Goal: Use online tool/utility: Utilize a website feature to perform a specific function

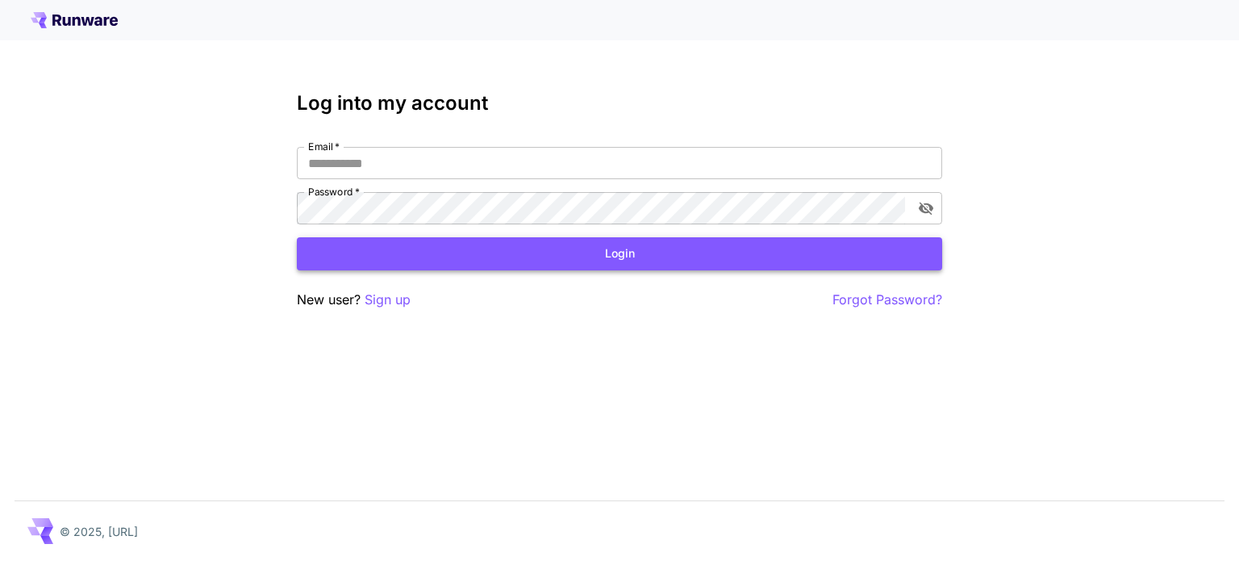
type input "*********"
click at [634, 249] on button "Login" at bounding box center [619, 253] width 645 height 33
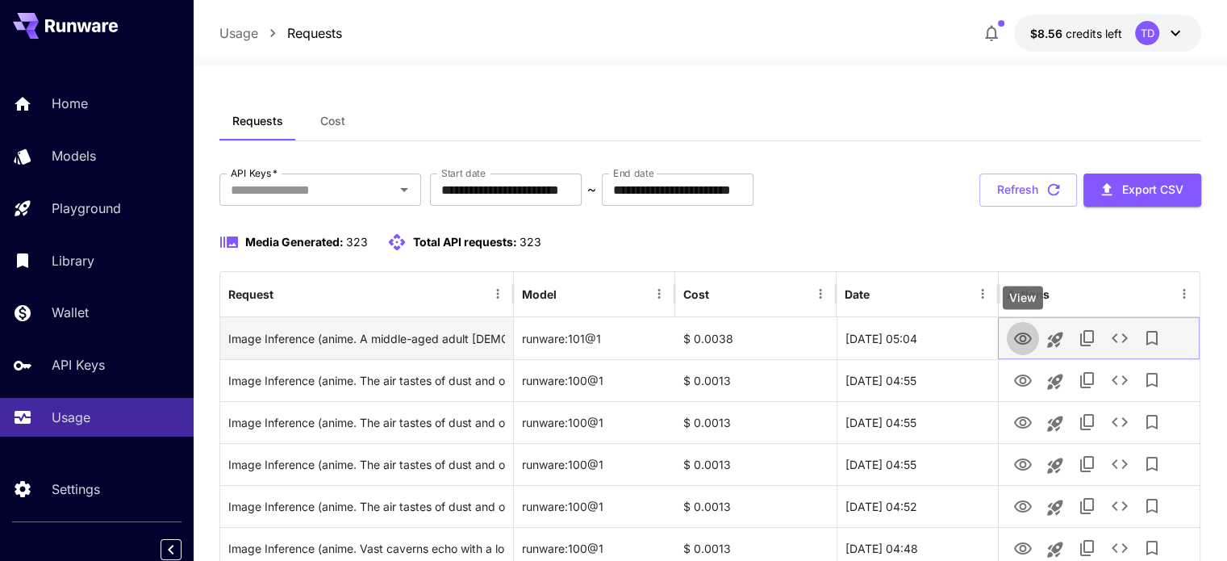
click at [1029, 341] on icon "View" at bounding box center [1023, 338] width 18 height 12
click at [1116, 338] on icon "See details" at bounding box center [1119, 337] width 19 height 19
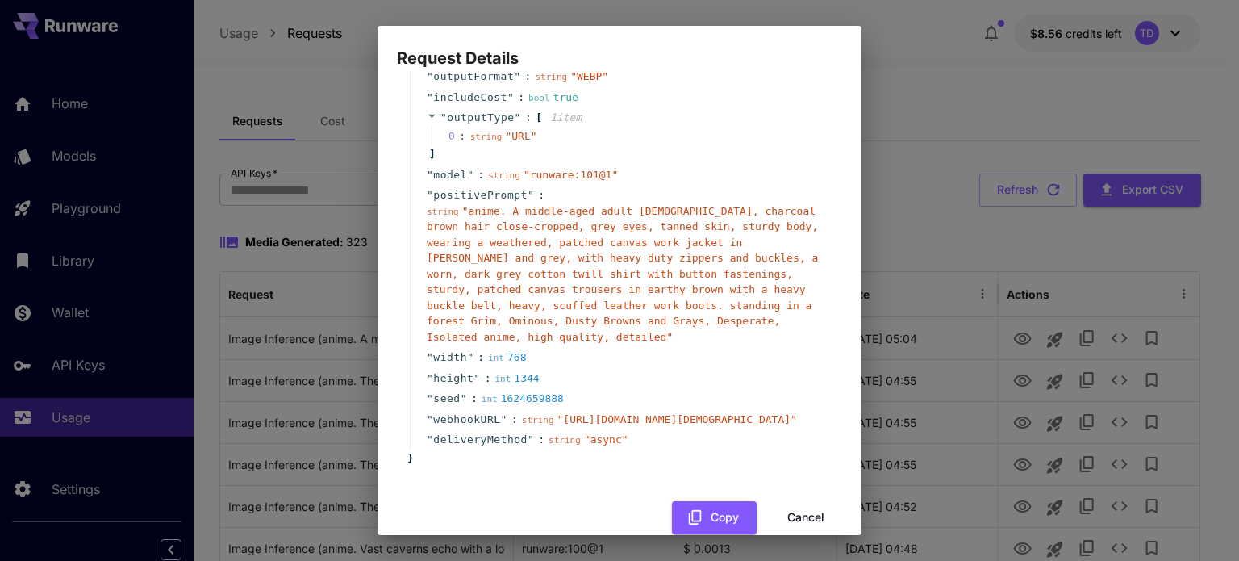
scroll to position [134, 0]
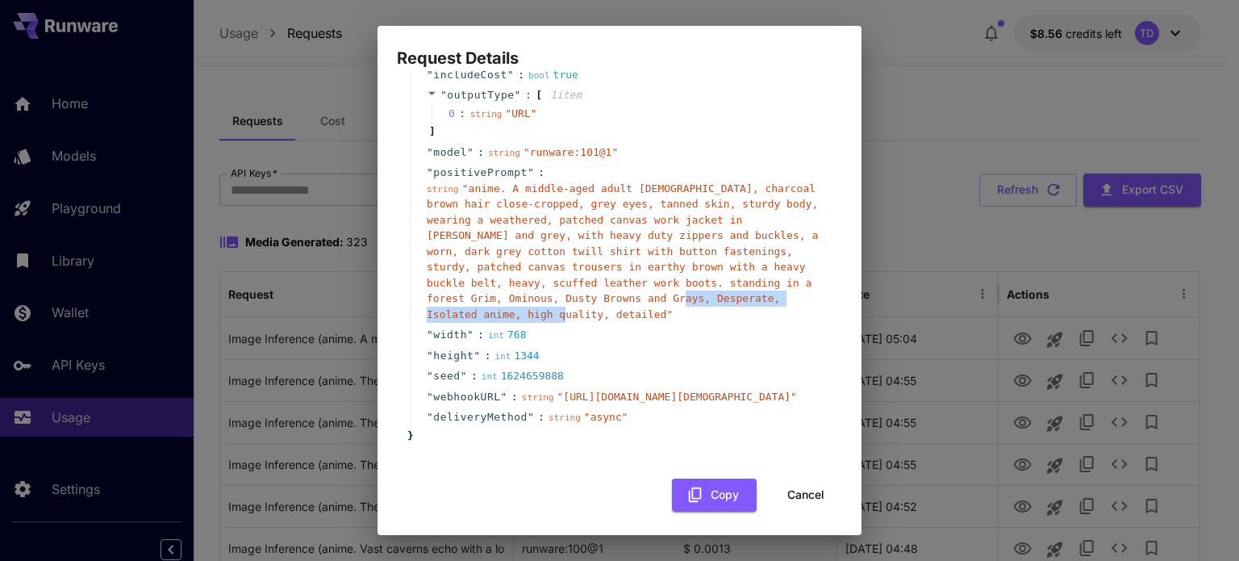
drag, startPoint x: 492, startPoint y: 298, endPoint x: 710, endPoint y: 303, distance: 217.9
click at [710, 303] on span "" anime. A middle-aged adult male, charcoal brown hair close-cropped, grey eyes…" at bounding box center [622, 251] width 391 height 138
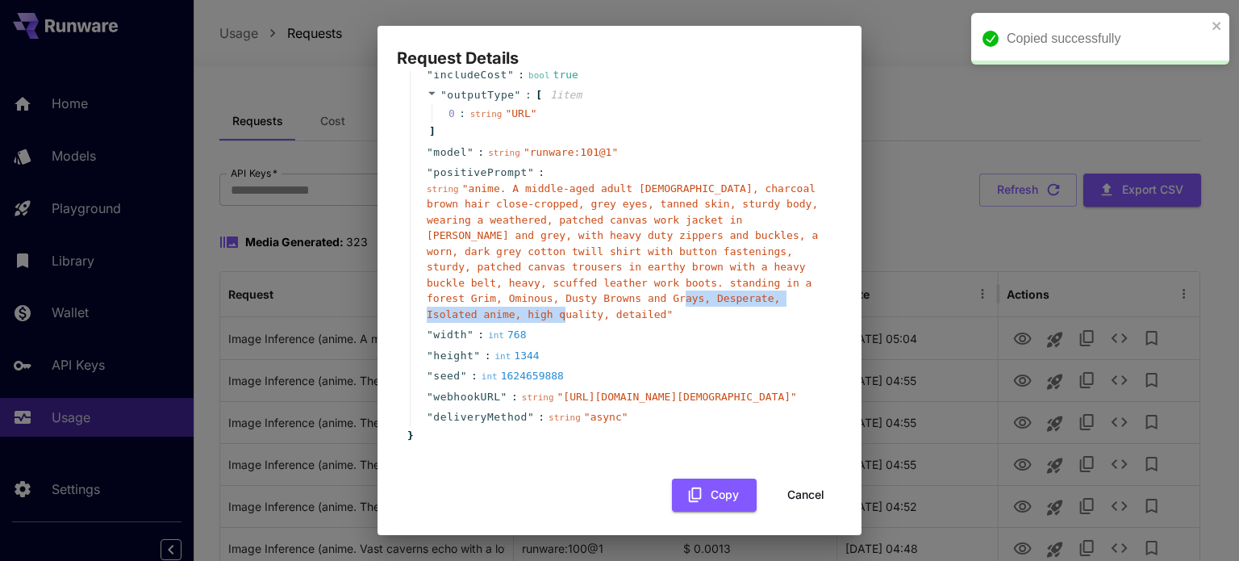
copy span "Isolated anime, high quality, detailed"
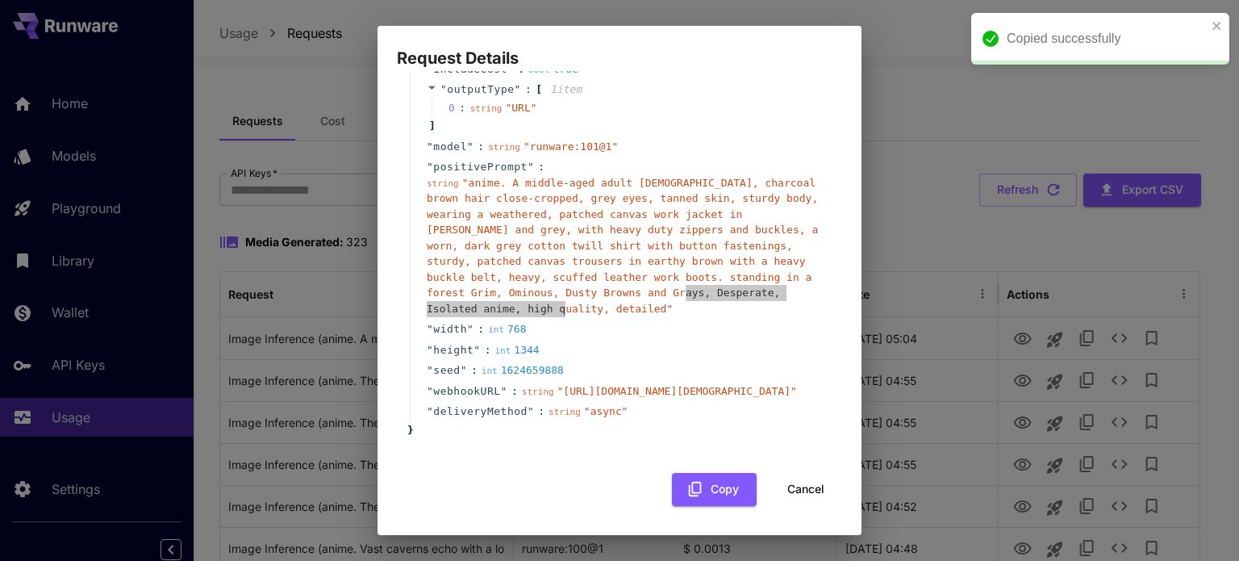
scroll to position [182, 0]
drag, startPoint x: 802, startPoint y: 478, endPoint x: 906, endPoint y: 147, distance: 346.8
click at [802, 478] on button "Cancel" at bounding box center [806, 489] width 73 height 33
click at [906, 147] on div "Request Details { 13 item s " taskType " : string " imageInference " " taskUUID…" at bounding box center [619, 280] width 1239 height 561
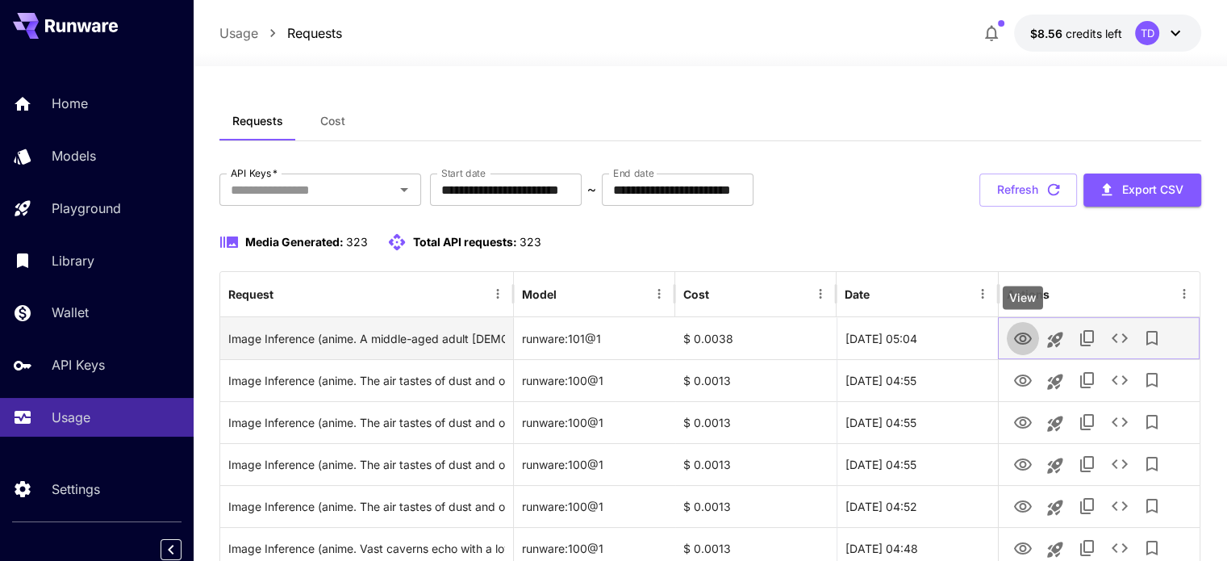
click at [1027, 337] on icon "View" at bounding box center [1022, 338] width 19 height 19
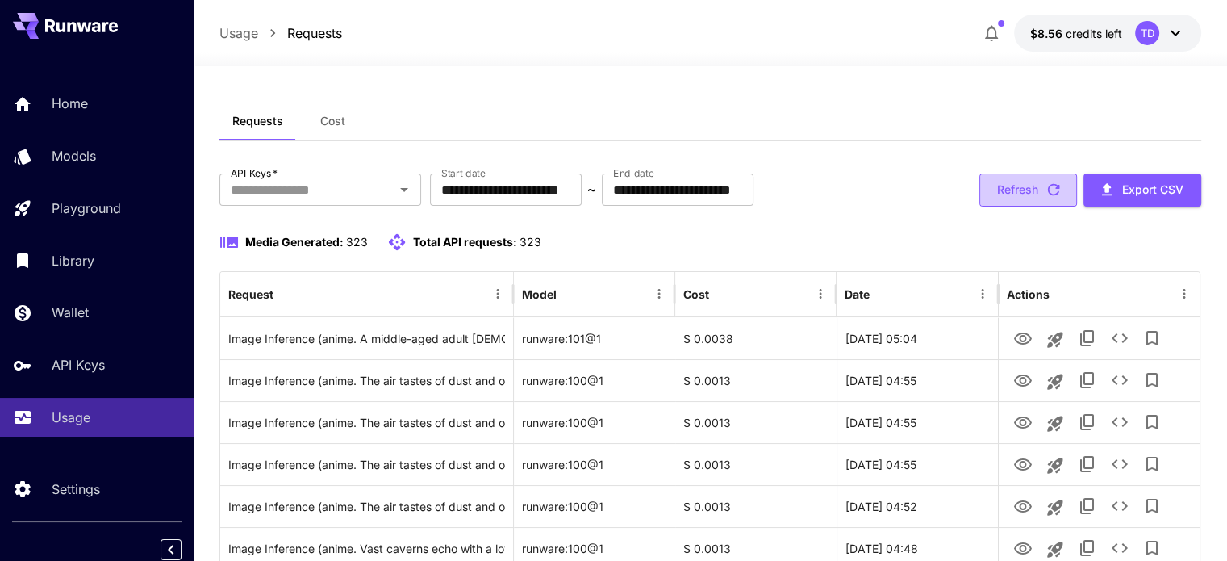
click at [1036, 186] on button "Refresh" at bounding box center [1028, 189] width 98 height 33
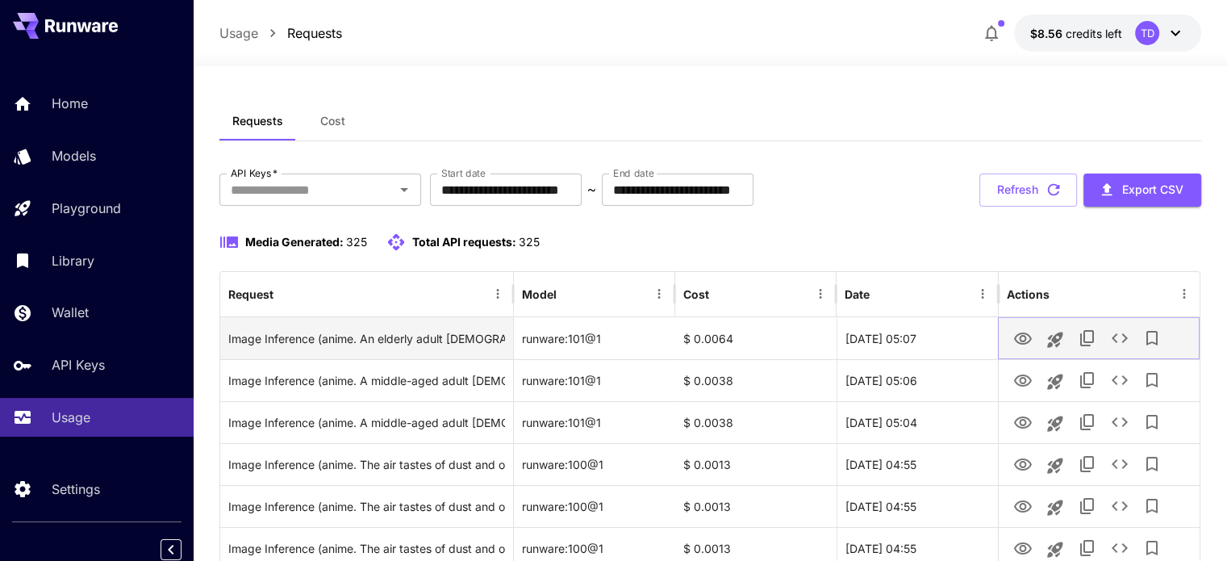
click at [1119, 338] on icon "See details" at bounding box center [1119, 337] width 19 height 19
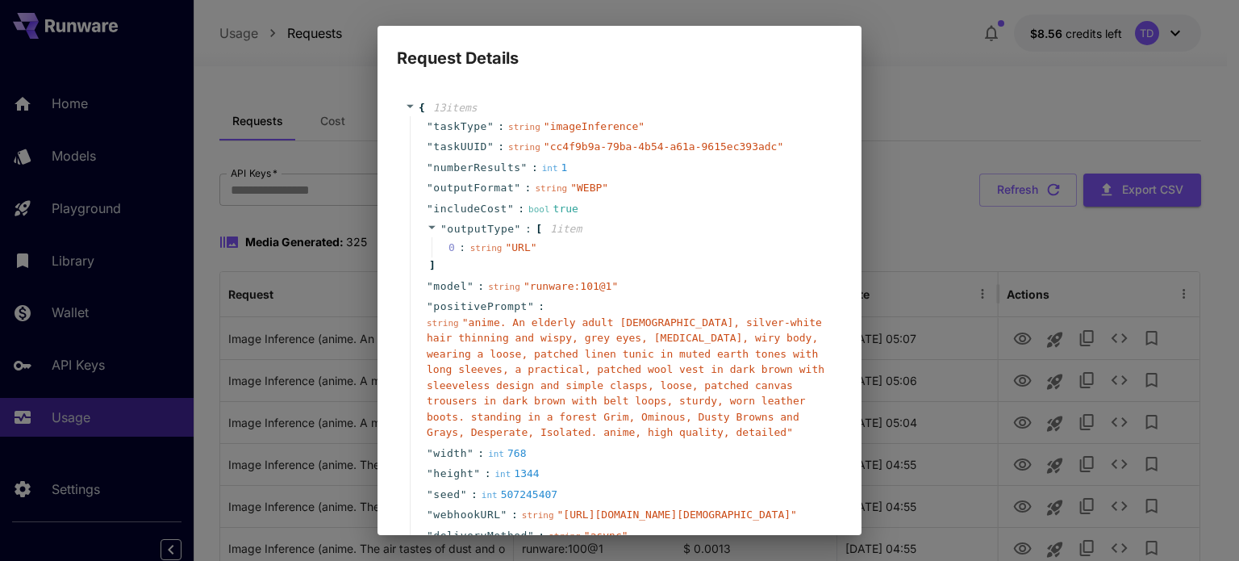
click at [892, 244] on div "Request Details { 13 item s " taskType " : string " imageInference " " taskUUID…" at bounding box center [619, 280] width 1239 height 561
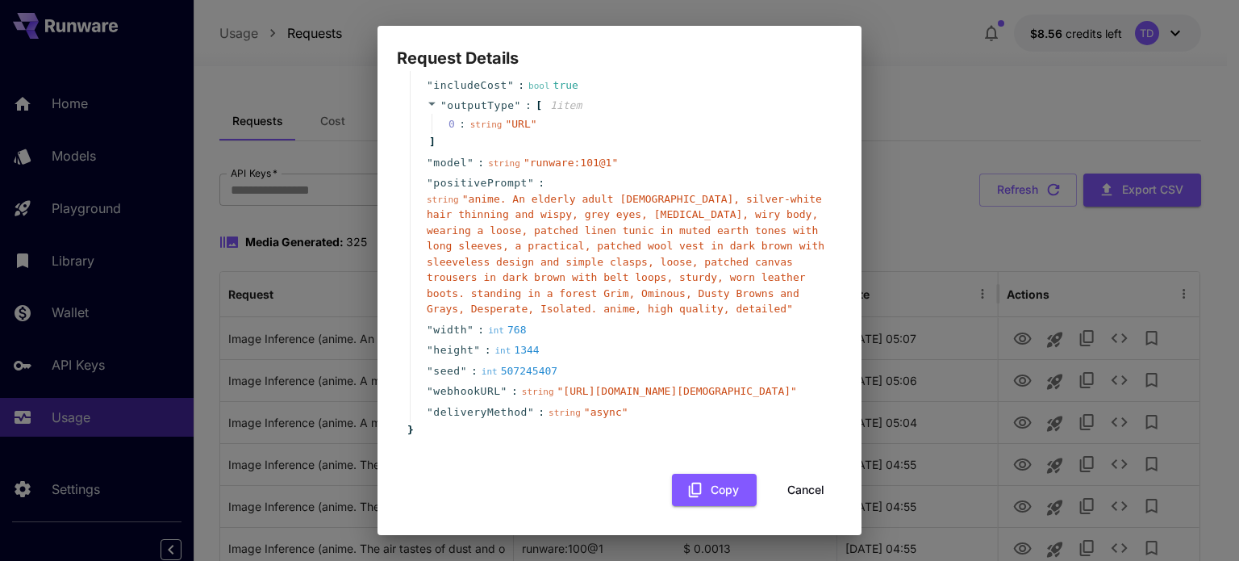
click at [794, 482] on button "Cancel" at bounding box center [806, 490] width 73 height 33
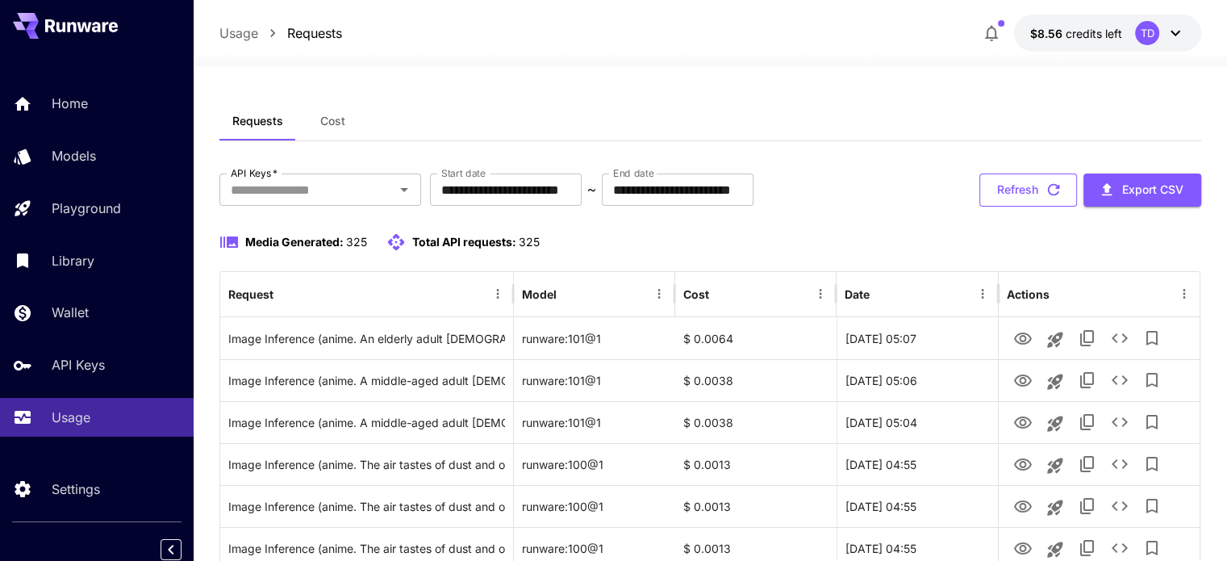
click at [1055, 187] on icon "button" at bounding box center [1054, 190] width 18 height 18
click at [1055, 195] on icon "button" at bounding box center [1054, 190] width 18 height 18
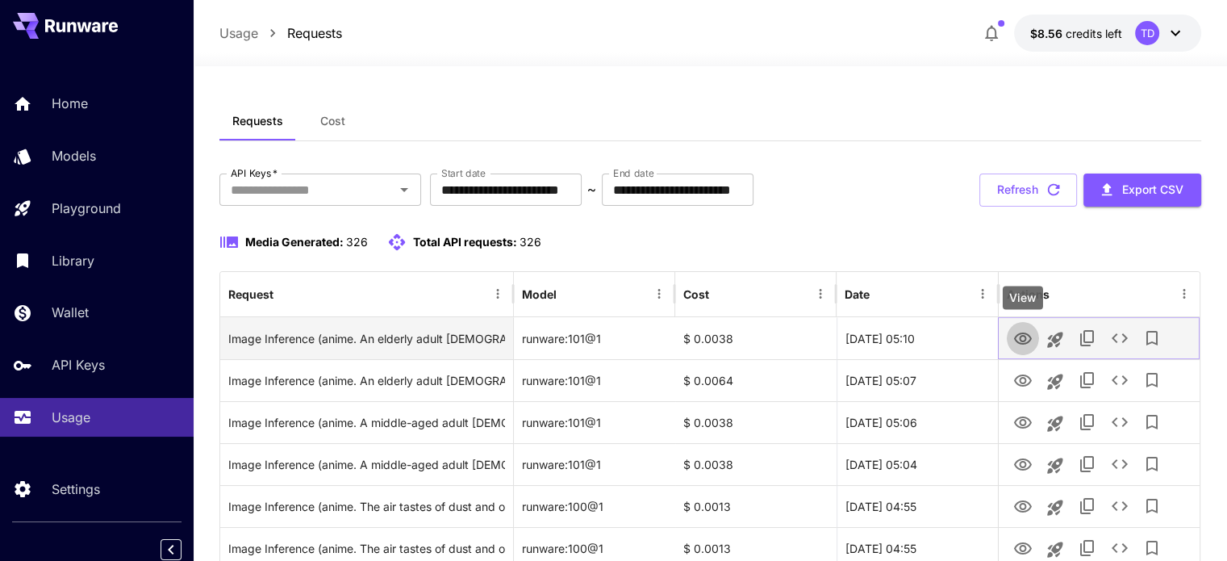
click at [1017, 337] on icon "View" at bounding box center [1022, 338] width 19 height 19
click at [1112, 344] on icon "See details" at bounding box center [1119, 337] width 19 height 19
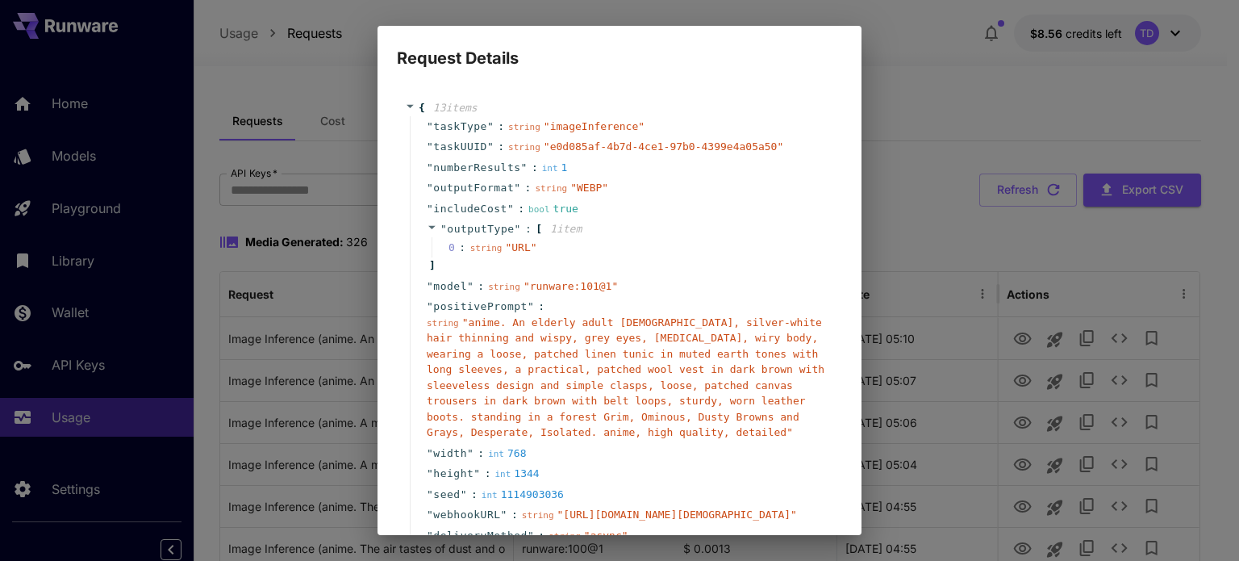
click at [897, 229] on div "Request Details { 13 item s " taskType " : string " imageInference " " taskUUID…" at bounding box center [619, 280] width 1239 height 561
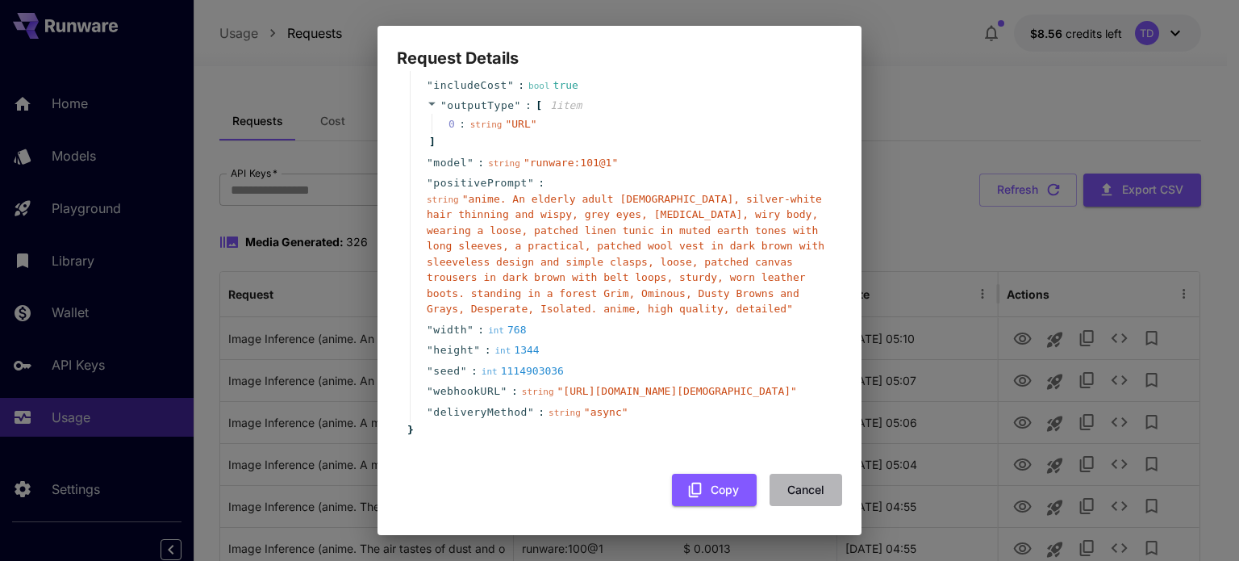
click at [787, 478] on button "Cancel" at bounding box center [806, 490] width 73 height 33
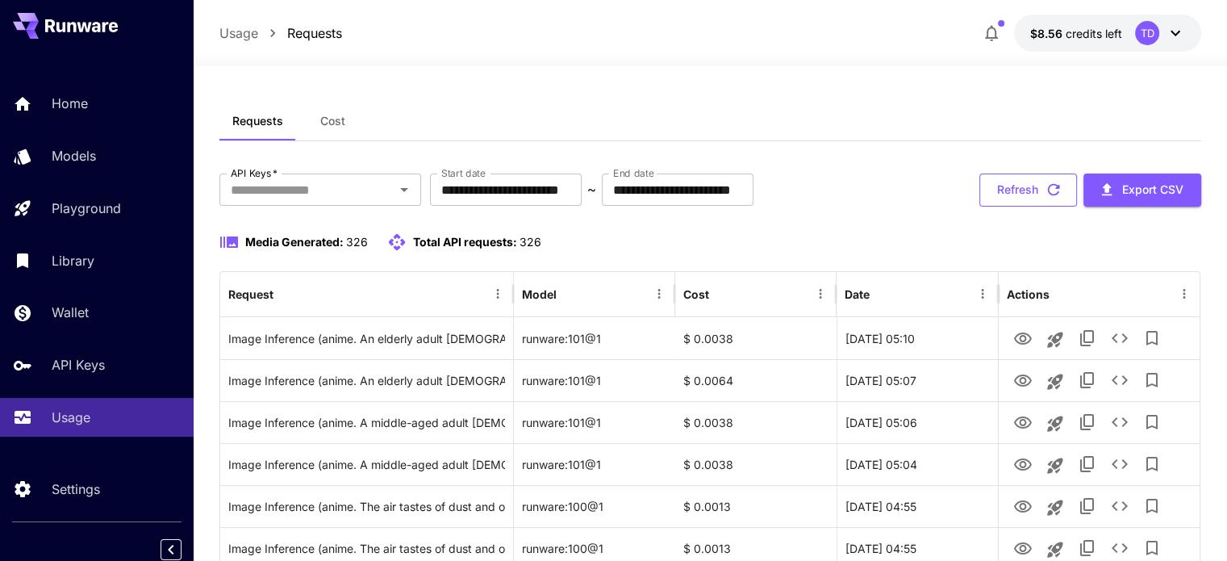
click at [1046, 199] on button "Refresh" at bounding box center [1028, 189] width 98 height 33
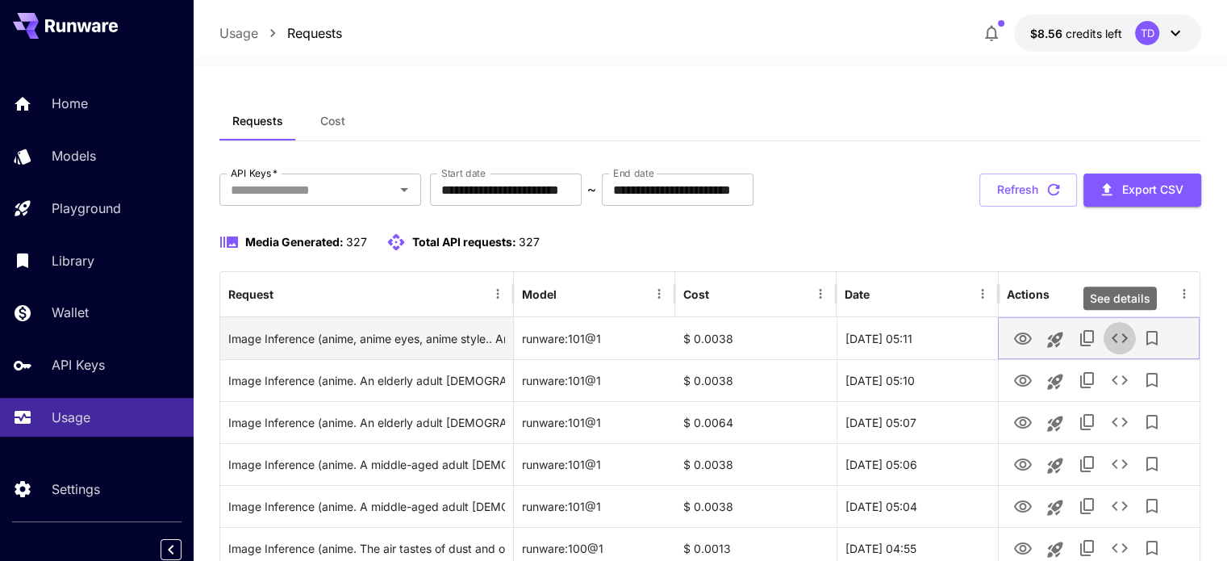
click at [1117, 341] on icon "See details" at bounding box center [1120, 338] width 16 height 10
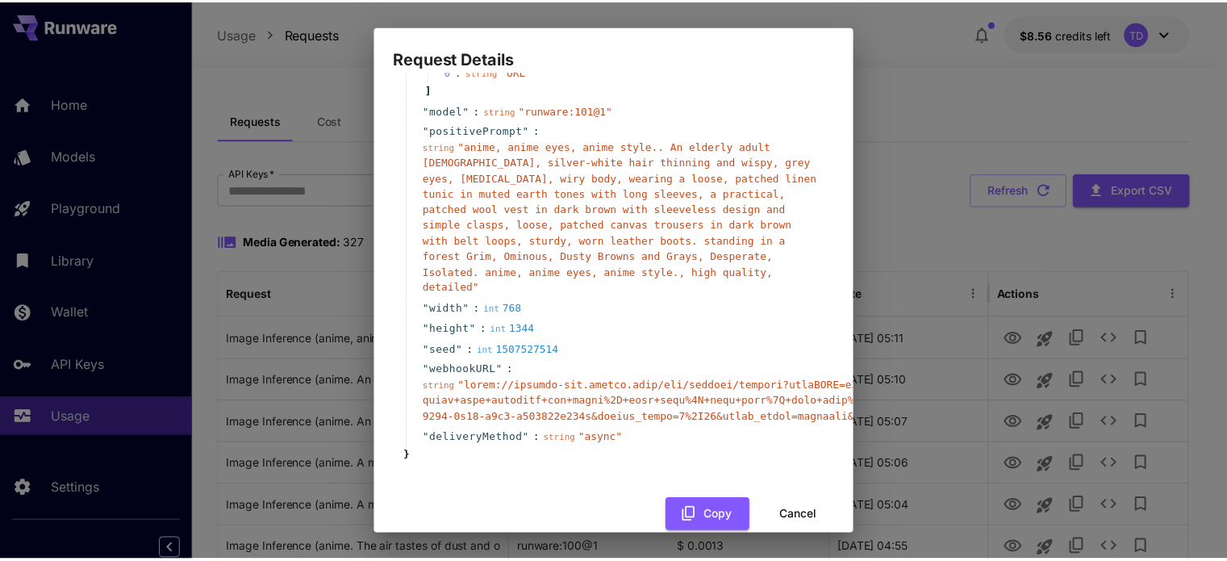
scroll to position [198, 0]
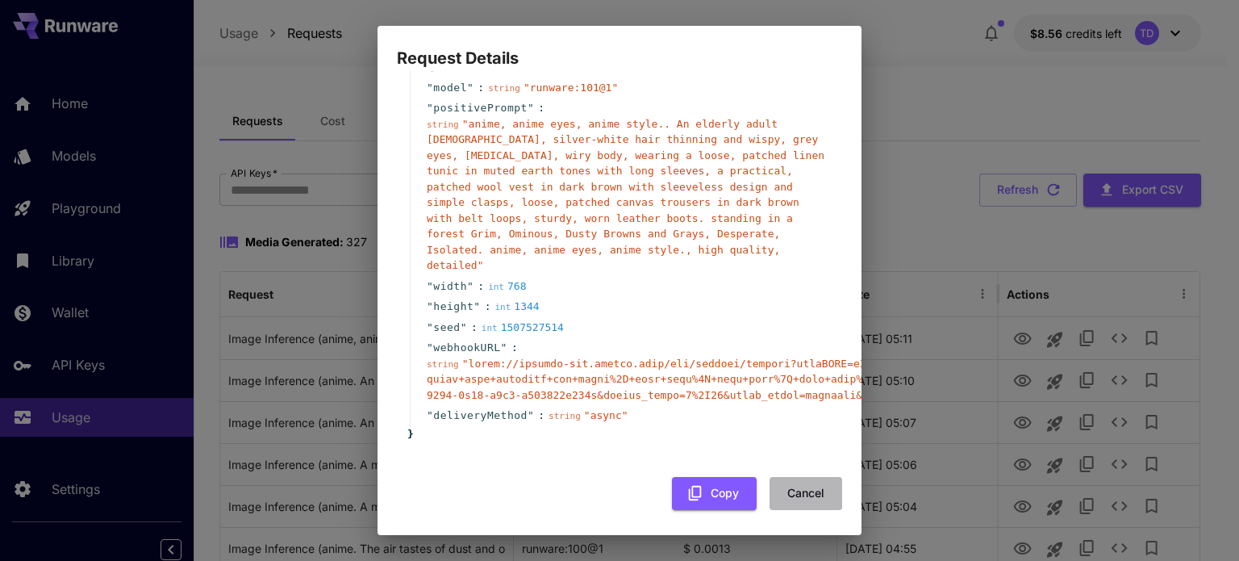
click at [784, 477] on button "Cancel" at bounding box center [806, 493] width 73 height 33
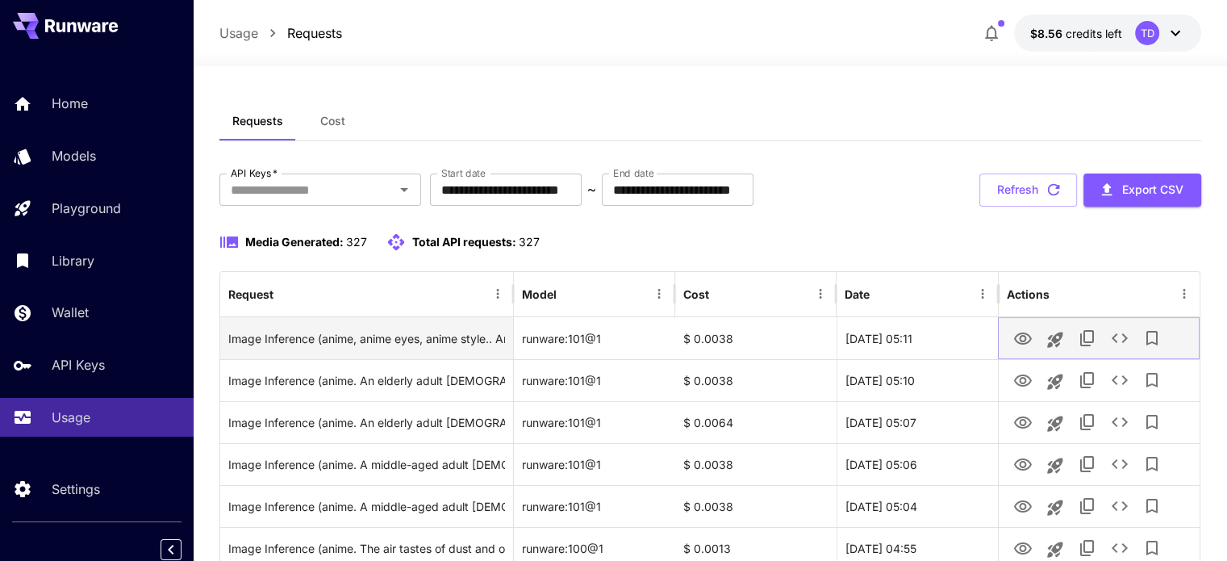
click at [1052, 337] on icon "Launch in playground" at bounding box center [1054, 339] width 15 height 15
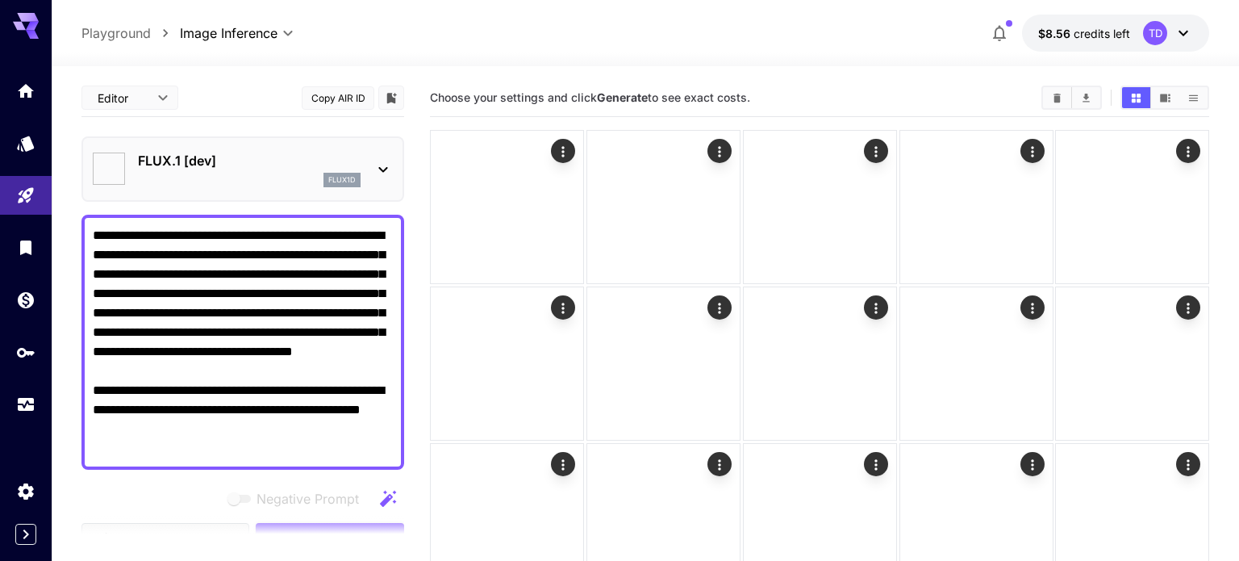
type input "**********"
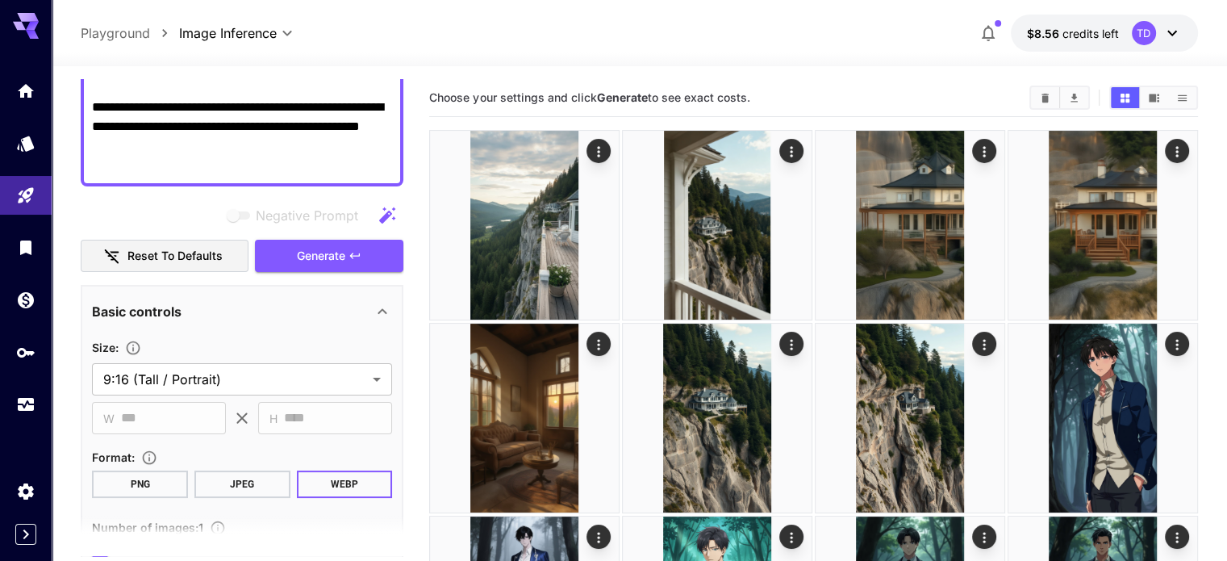
scroll to position [697, 0]
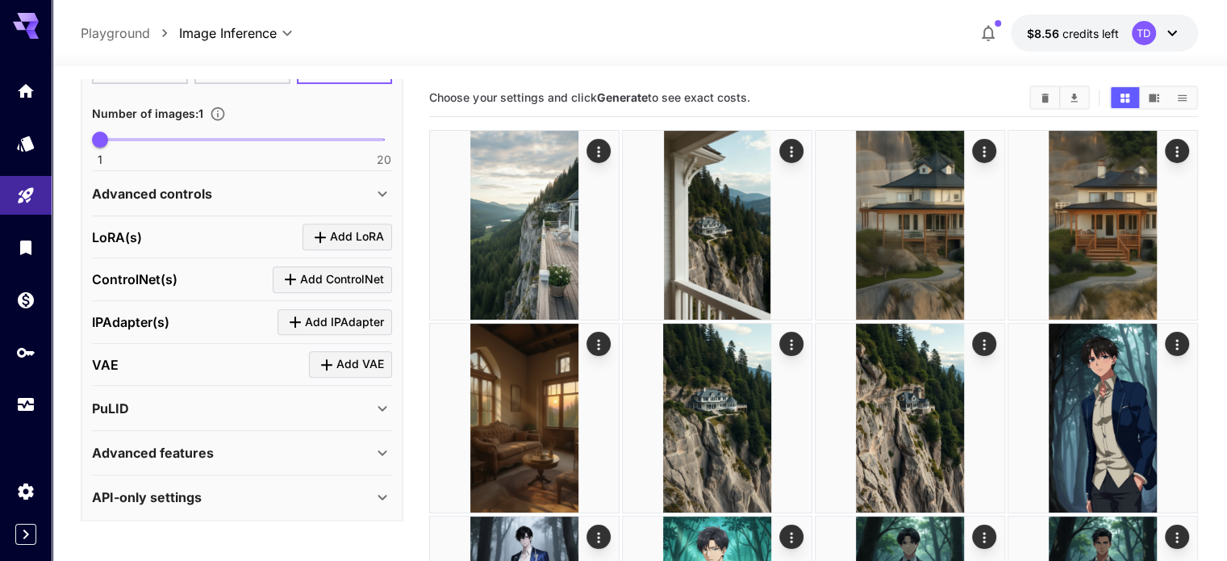
click at [293, 495] on div "API-only settings" at bounding box center [232, 496] width 281 height 19
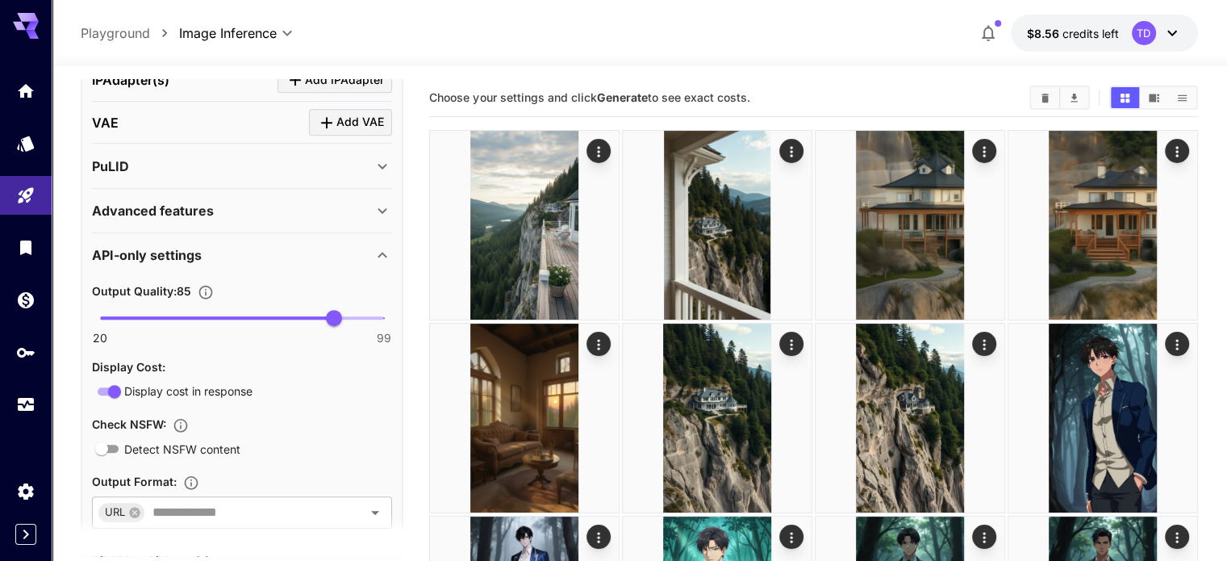
scroll to position [1046, 0]
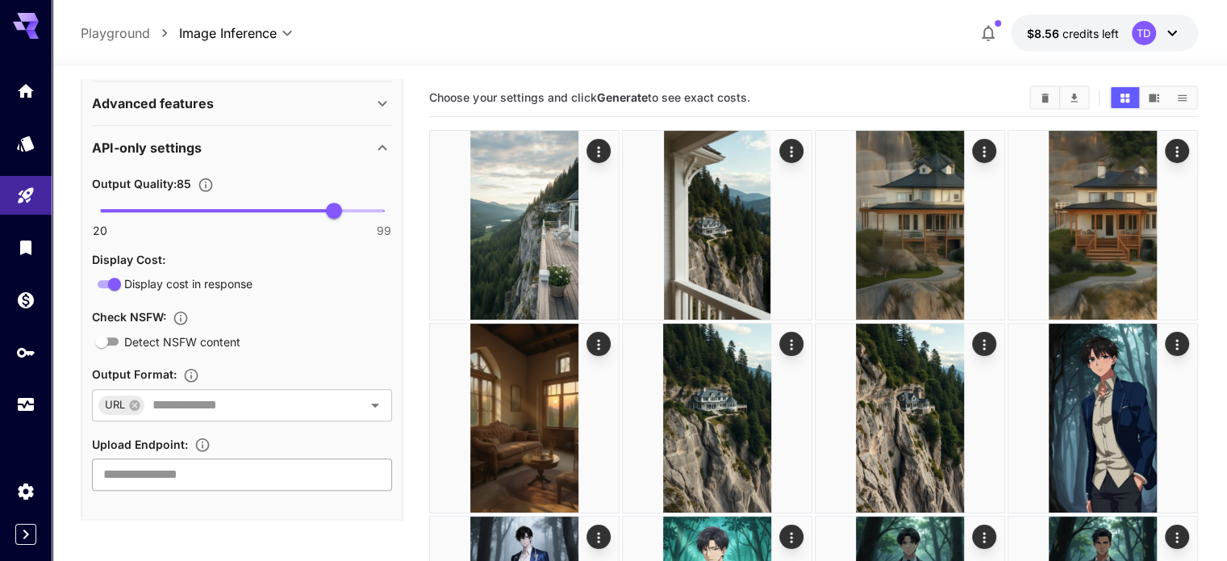
click at [194, 469] on input "text" at bounding box center [242, 474] width 300 height 32
click at [236, 467] on input "text" at bounding box center [242, 474] width 300 height 32
click at [265, 470] on input "text" at bounding box center [242, 474] width 300 height 32
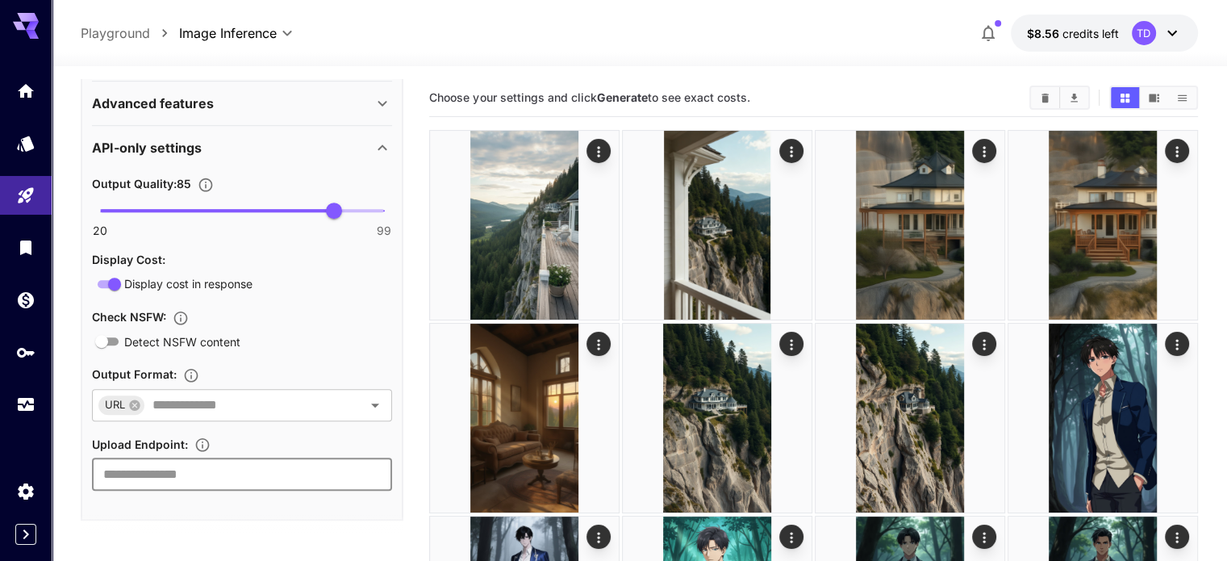
click at [265, 470] on input "text" at bounding box center [242, 474] width 300 height 32
click at [362, 467] on input "text" at bounding box center [242, 474] width 300 height 32
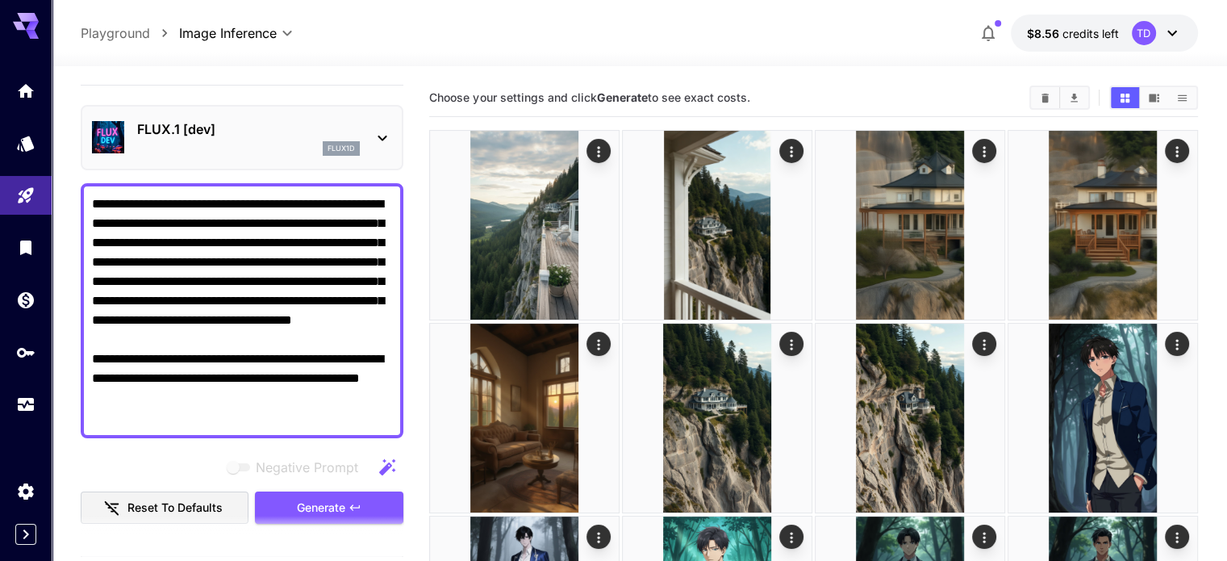
scroll to position [0, 0]
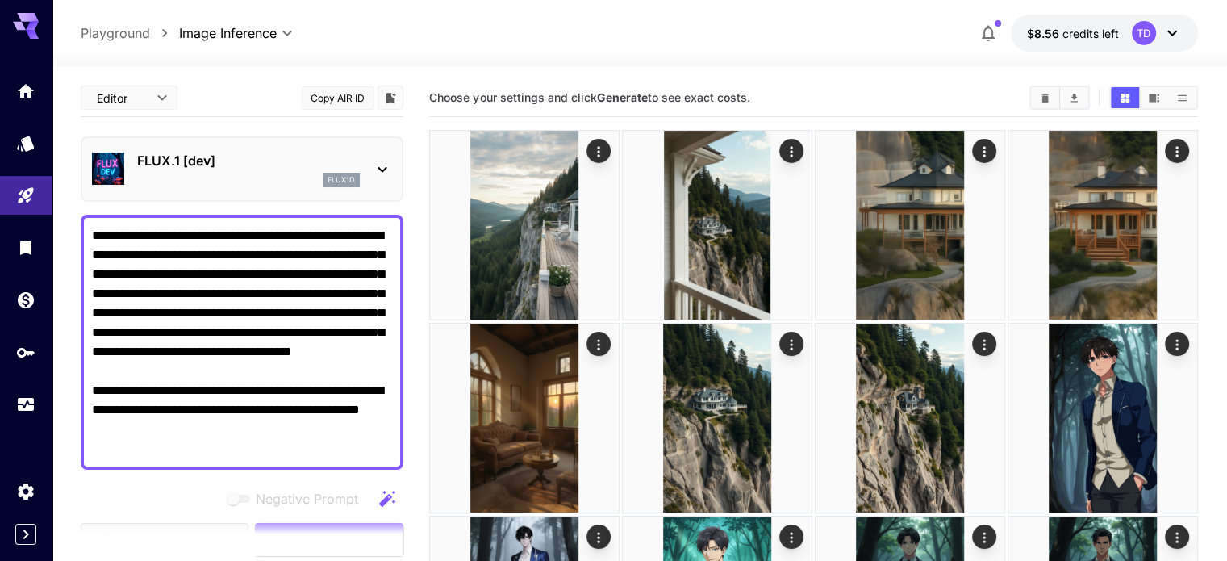
click at [220, 446] on textarea "**********" at bounding box center [242, 342] width 300 height 232
click at [258, 181] on div "flux1d" at bounding box center [248, 180] width 223 height 15
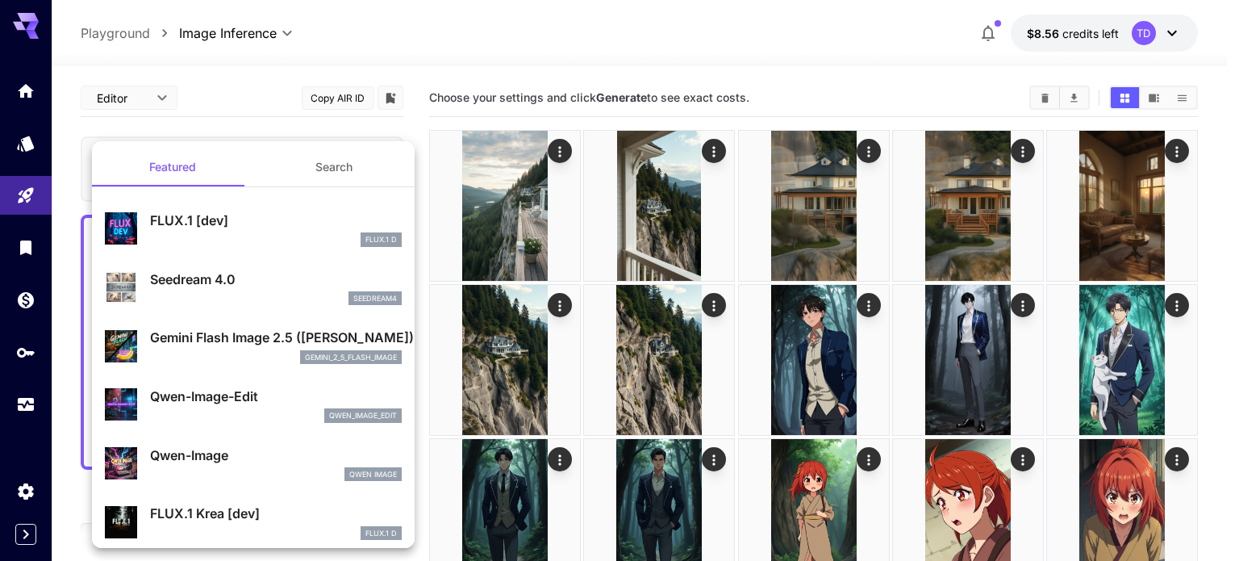
click at [418, 54] on div at bounding box center [619, 280] width 1239 height 561
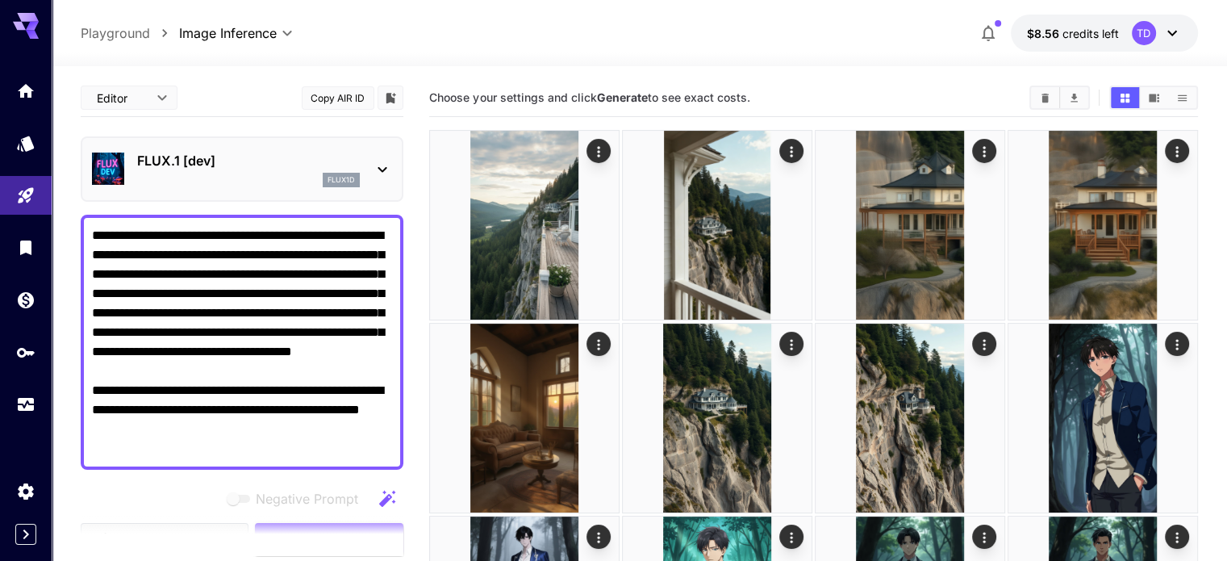
click at [239, 441] on textarea "**********" at bounding box center [242, 342] width 300 height 232
click at [187, 434] on textarea "**********" at bounding box center [242, 342] width 300 height 232
click at [336, 449] on textarea "**********" at bounding box center [242, 342] width 300 height 232
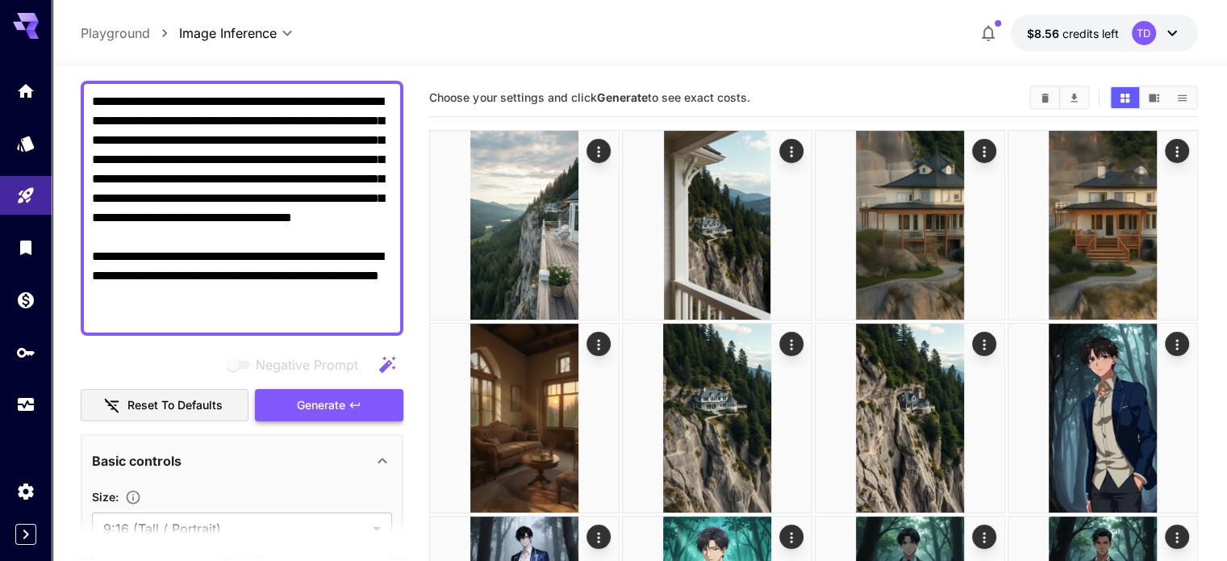
type textarea "**********"
click at [350, 409] on icon "button" at bounding box center [355, 405] width 13 height 13
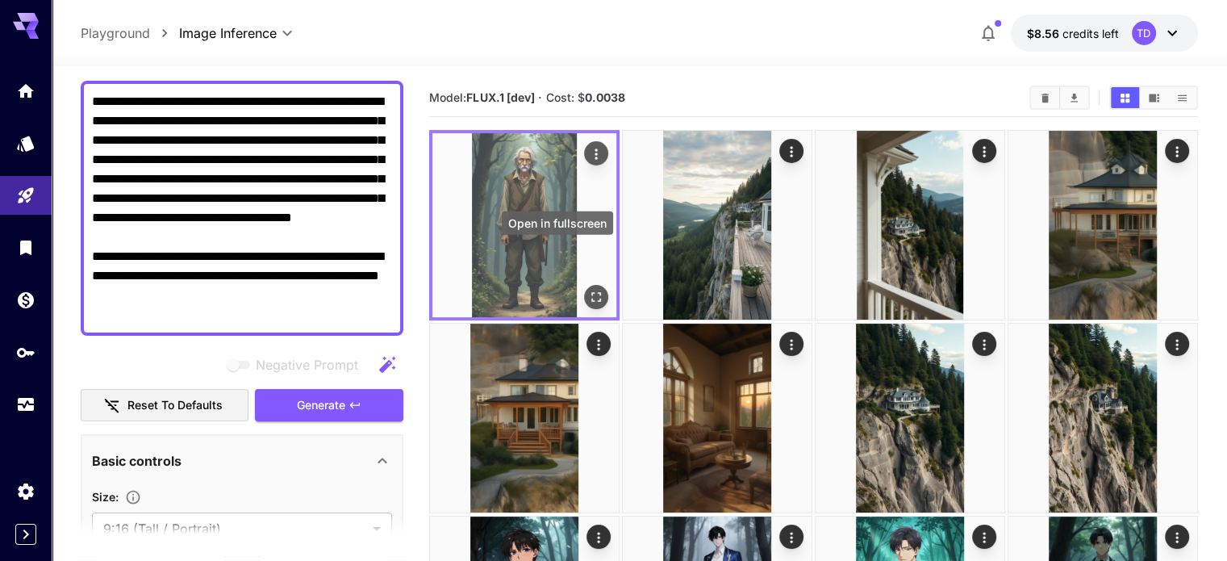
click at [588, 289] on icon "Open in fullscreen" at bounding box center [596, 297] width 16 height 16
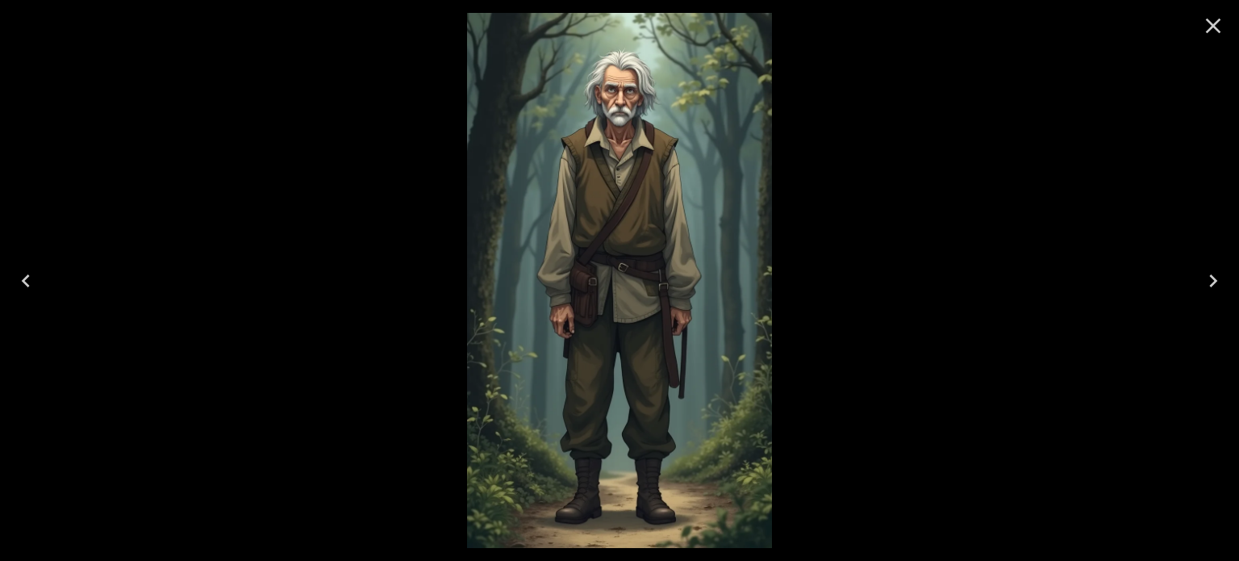
click at [1214, 32] on icon "Close" at bounding box center [1214, 26] width 26 height 26
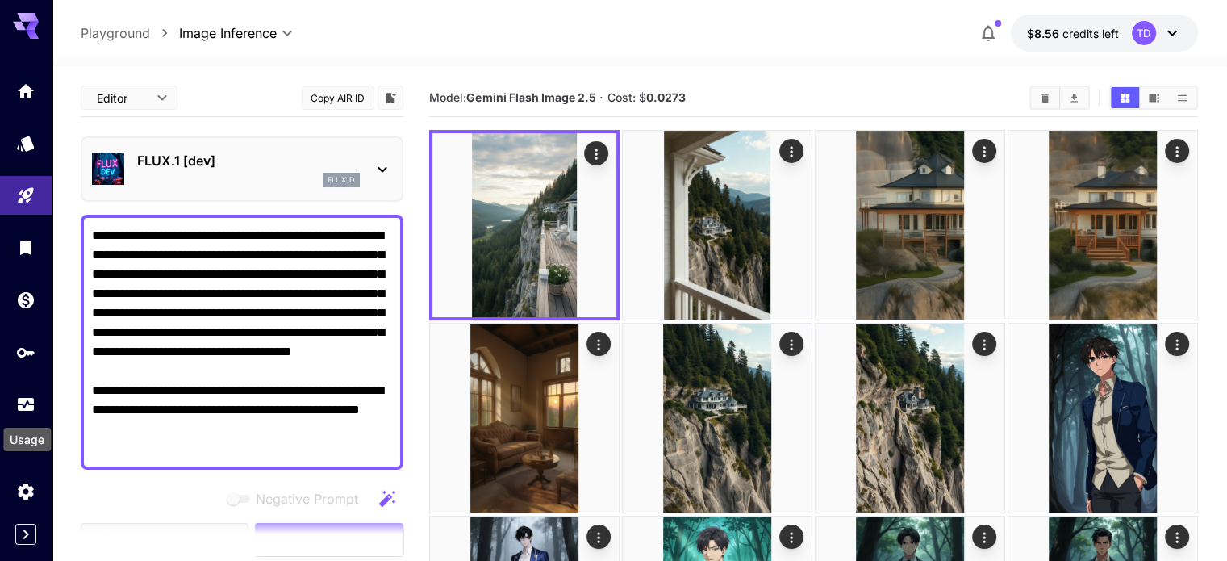
click at [32, 410] on icon "Usage" at bounding box center [25, 404] width 19 height 19
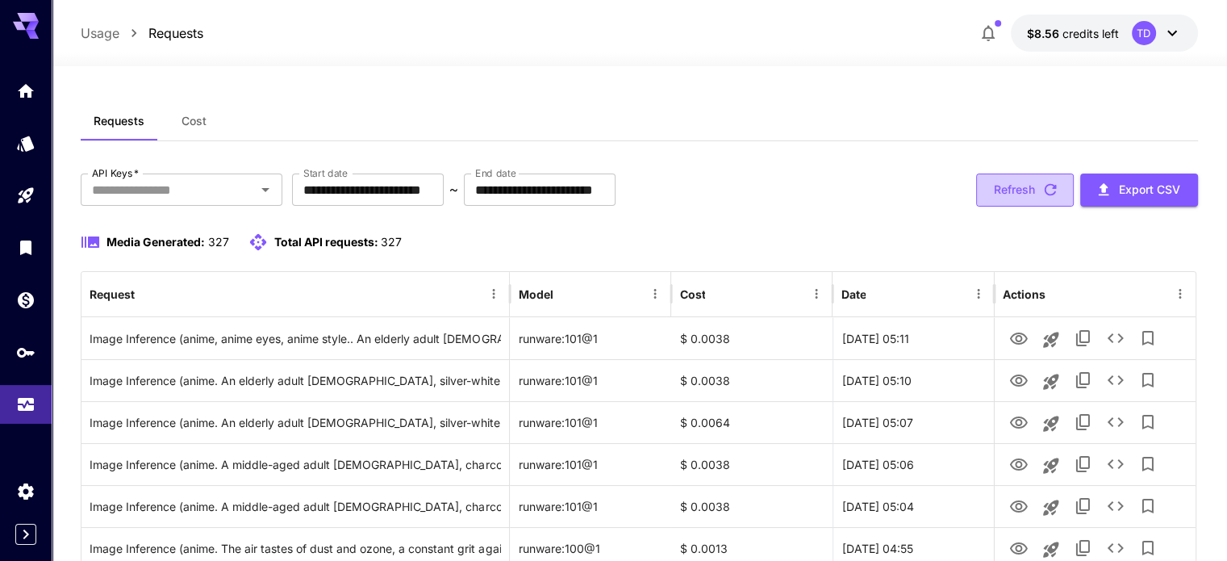
click at [1047, 188] on icon "button" at bounding box center [1051, 190] width 18 height 18
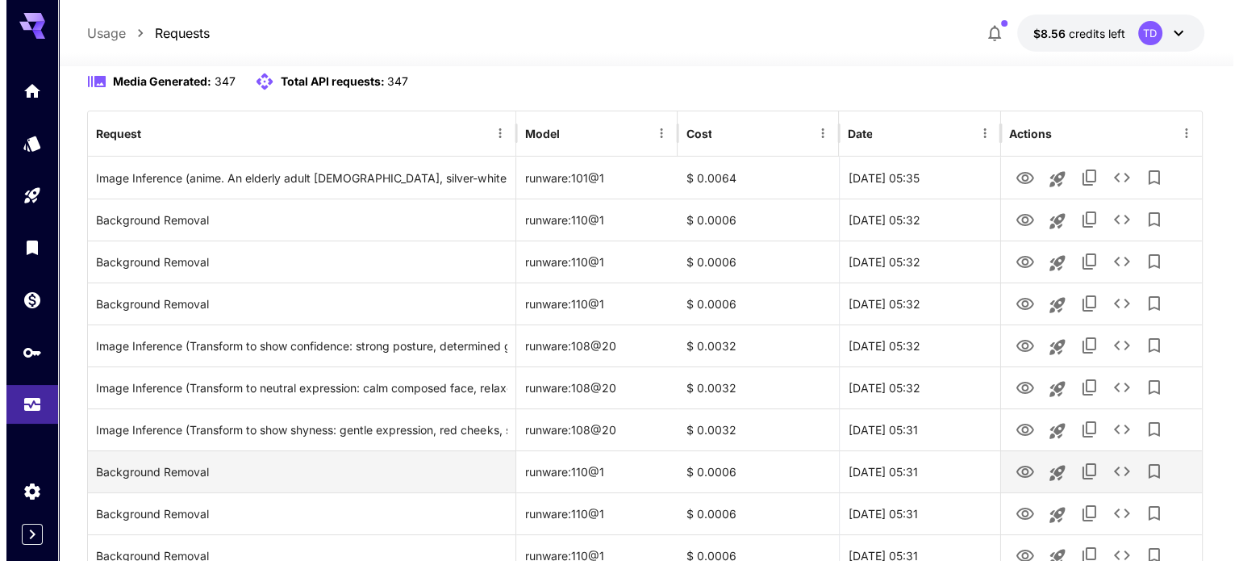
scroll to position [134, 0]
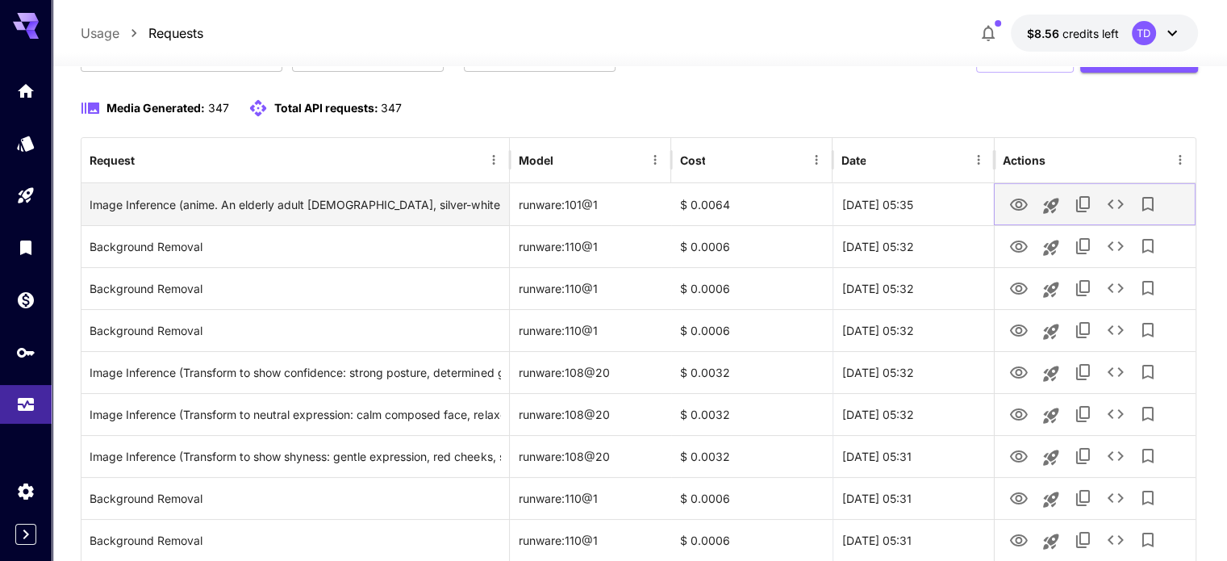
click at [1117, 210] on icon "See details" at bounding box center [1115, 203] width 19 height 19
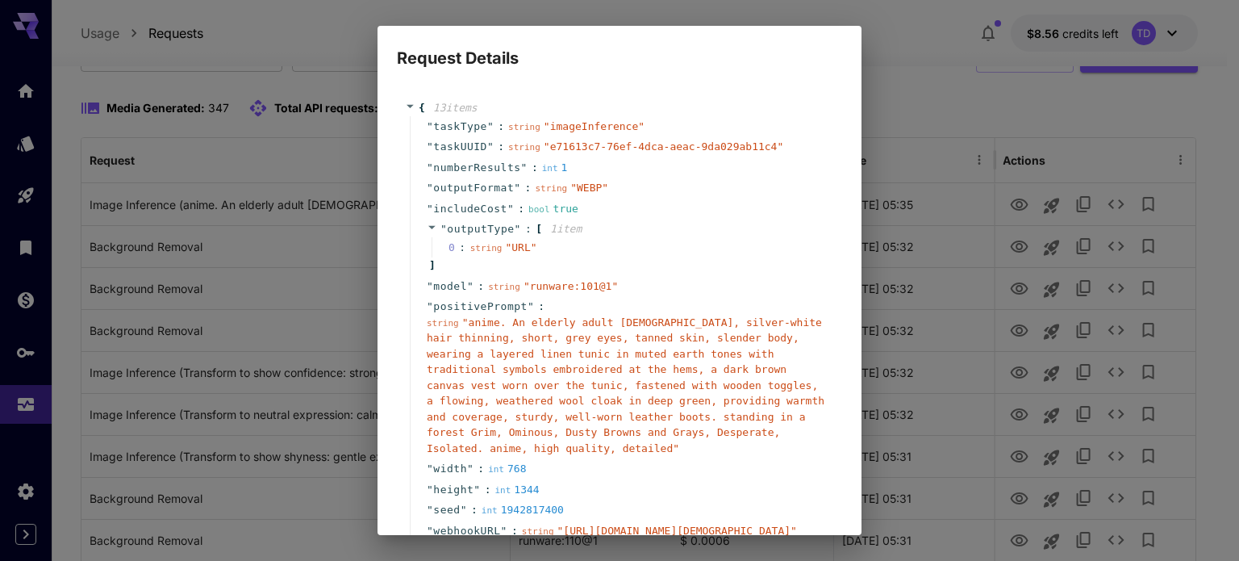
click at [954, 134] on div "Request Details { 13 item s " taskType " : string " imageInference " " taskUUID…" at bounding box center [619, 280] width 1239 height 561
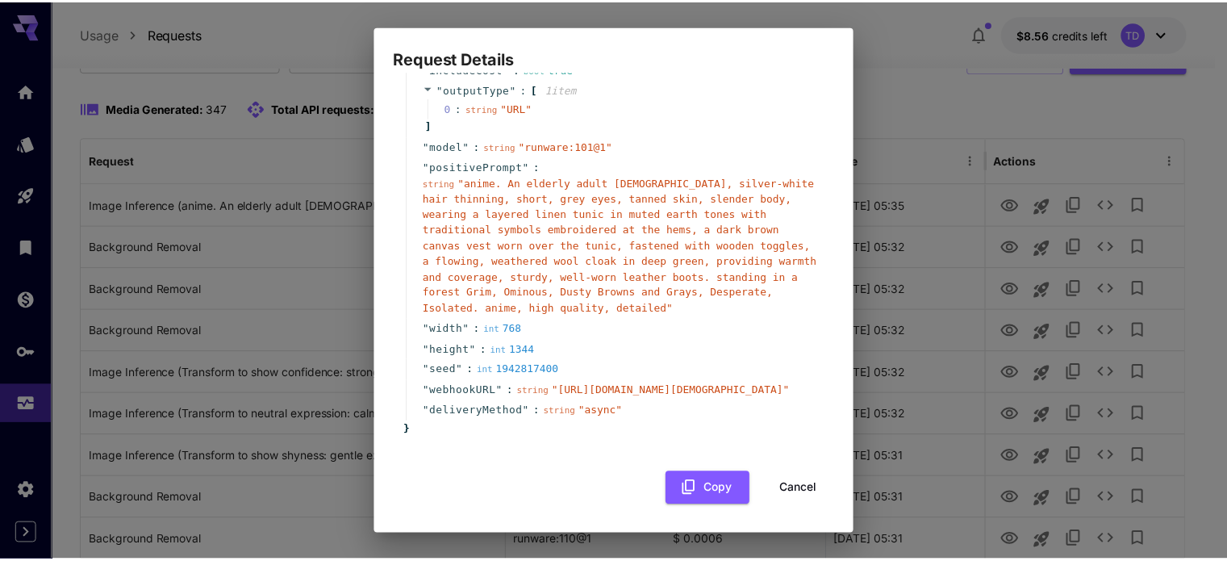
scroll to position [214, 0]
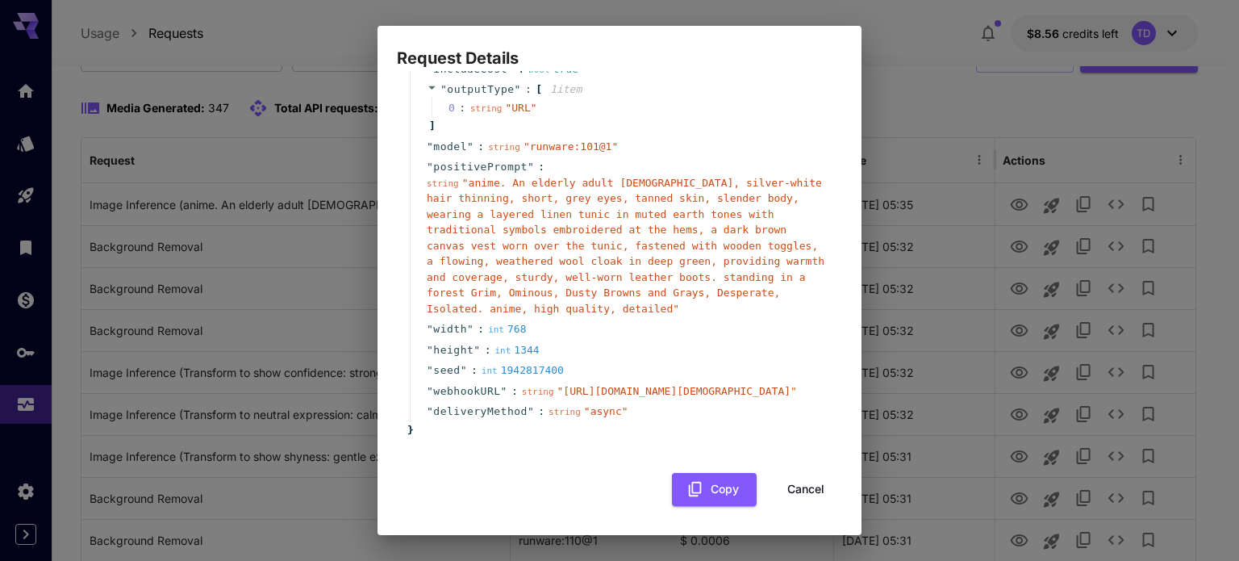
click at [803, 478] on button "Cancel" at bounding box center [806, 489] width 73 height 33
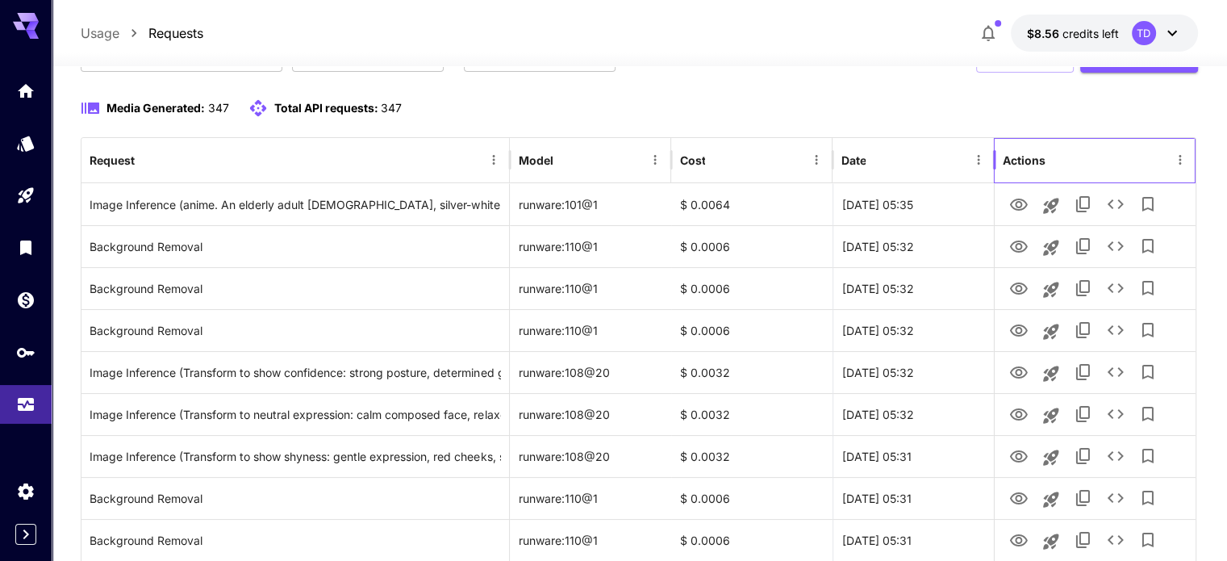
click at [1035, 167] on div "Actions" at bounding box center [1024, 160] width 43 height 14
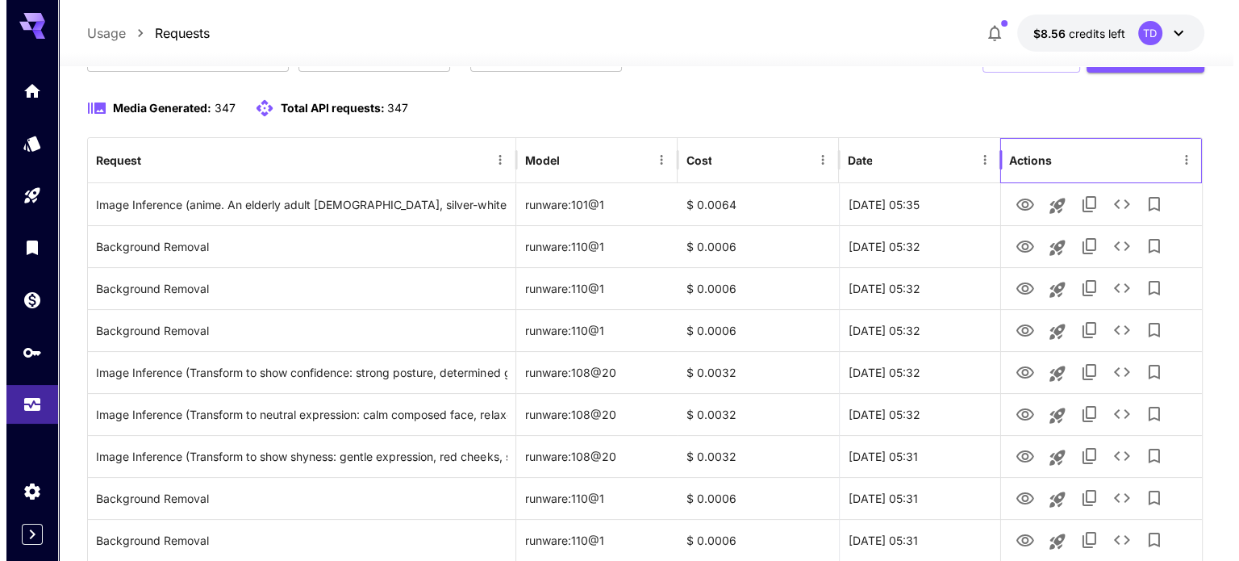
scroll to position [0, 0]
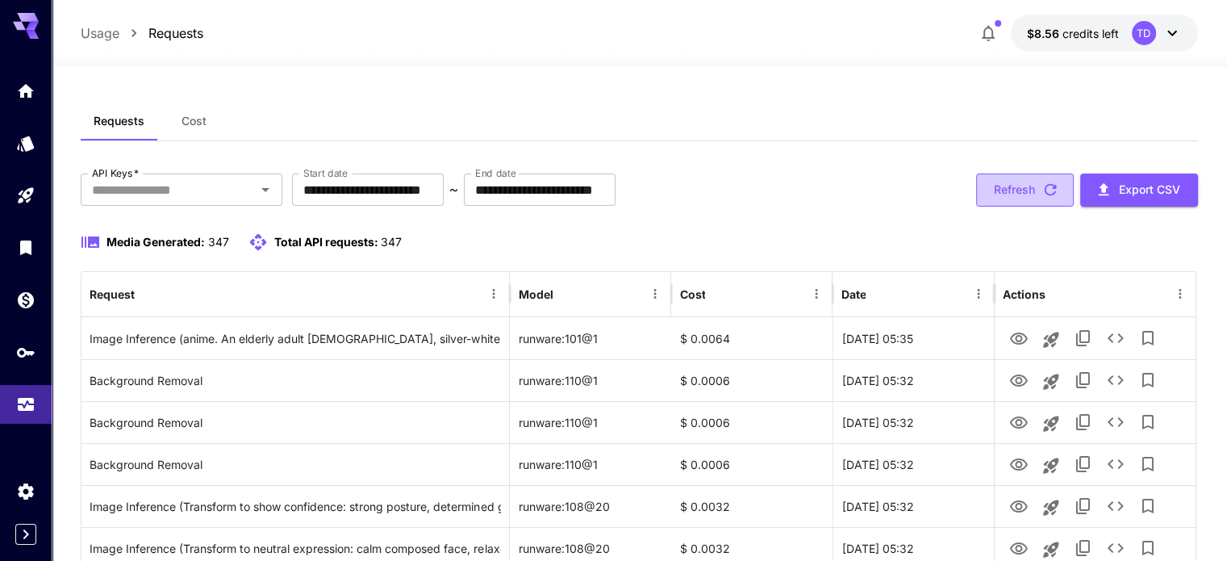
click at [1050, 193] on icon "button" at bounding box center [1051, 190] width 18 height 18
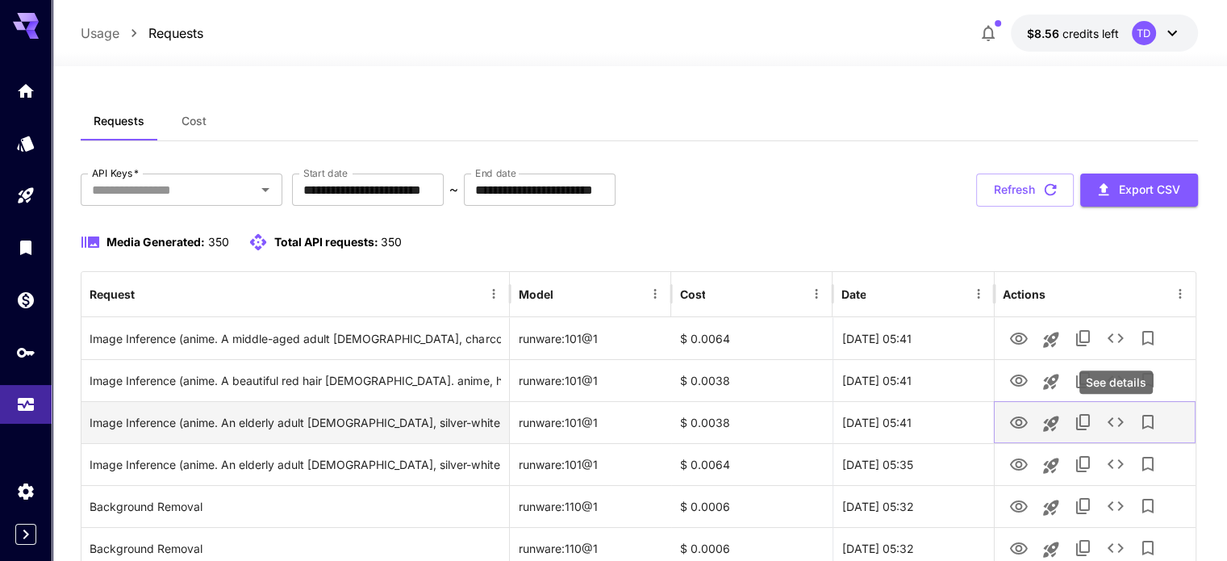
click at [1117, 422] on icon "See details" at bounding box center [1115, 421] width 19 height 19
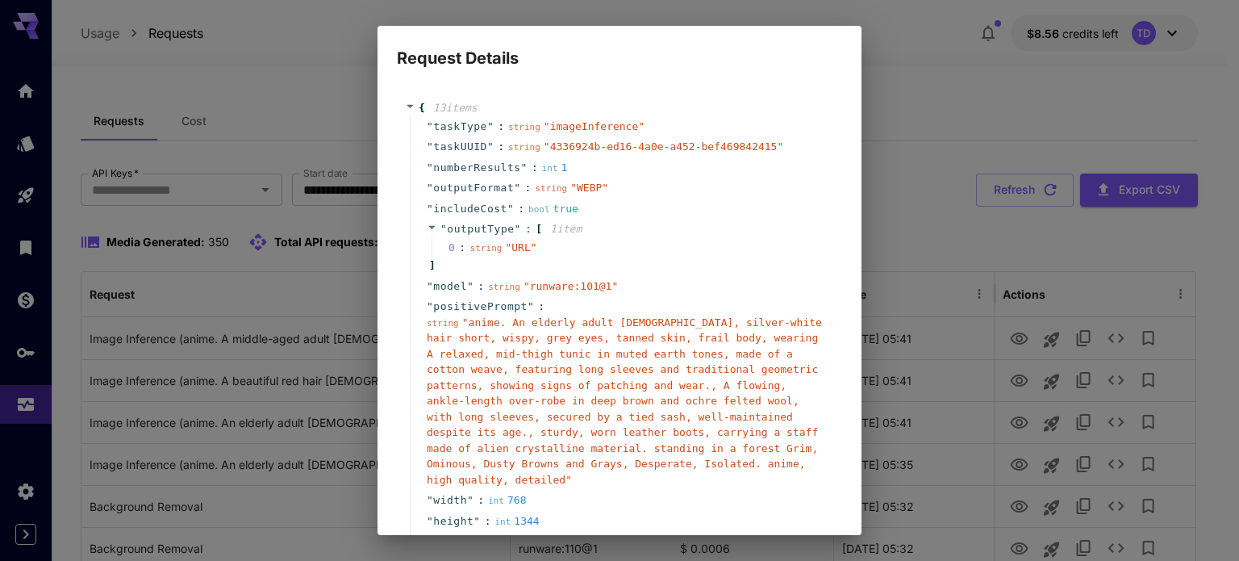
click at [914, 232] on div "Request Details { 13 item s " taskType " : string " imageInference " " taskUUID…" at bounding box center [619, 280] width 1239 height 561
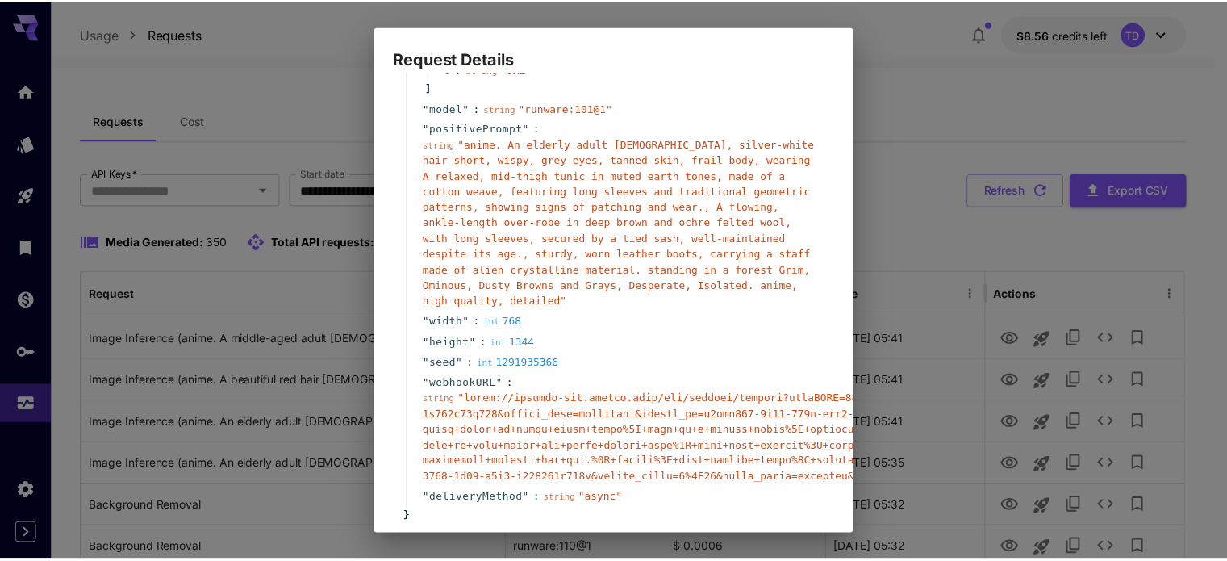
scroll to position [261, 0]
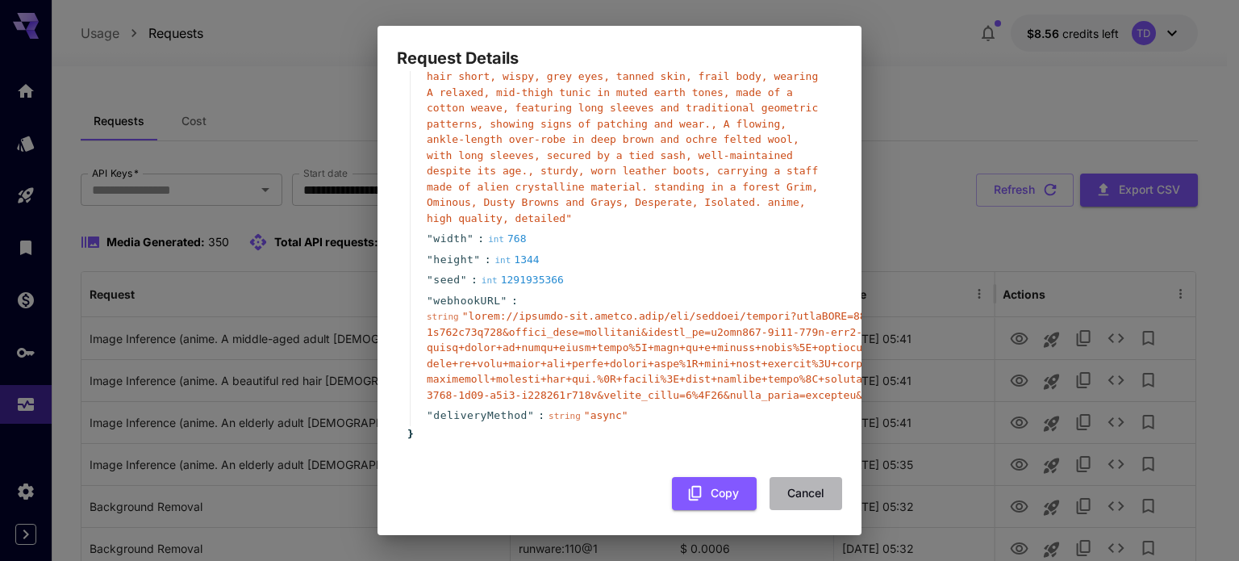
click at [792, 477] on button "Cancel" at bounding box center [806, 493] width 73 height 33
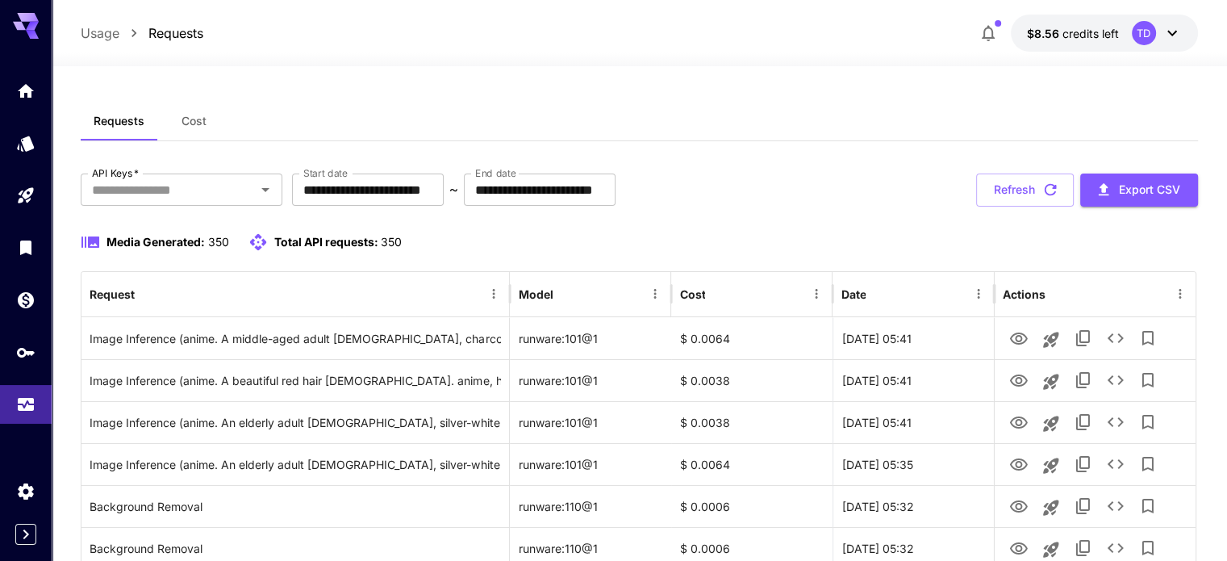
click at [977, 234] on div "Media Generated: 350 Total API requests: 350" at bounding box center [639, 241] width 1117 height 19
click at [1035, 187] on button "Refresh" at bounding box center [1025, 189] width 98 height 33
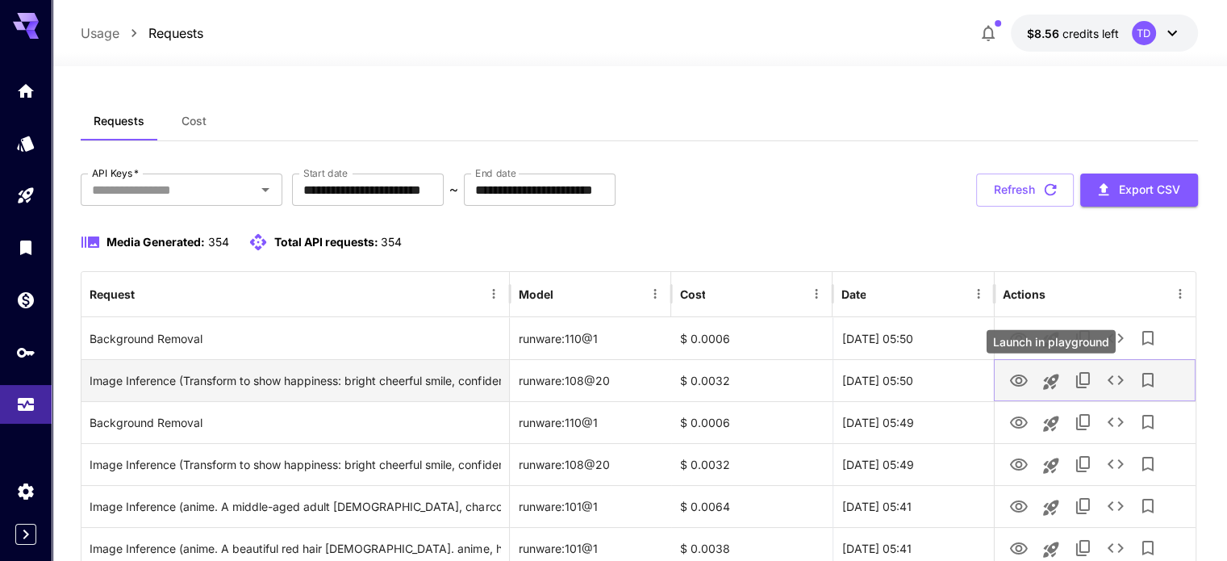
click at [1051, 386] on icon "Launch in playground" at bounding box center [1051, 381] width 19 height 19
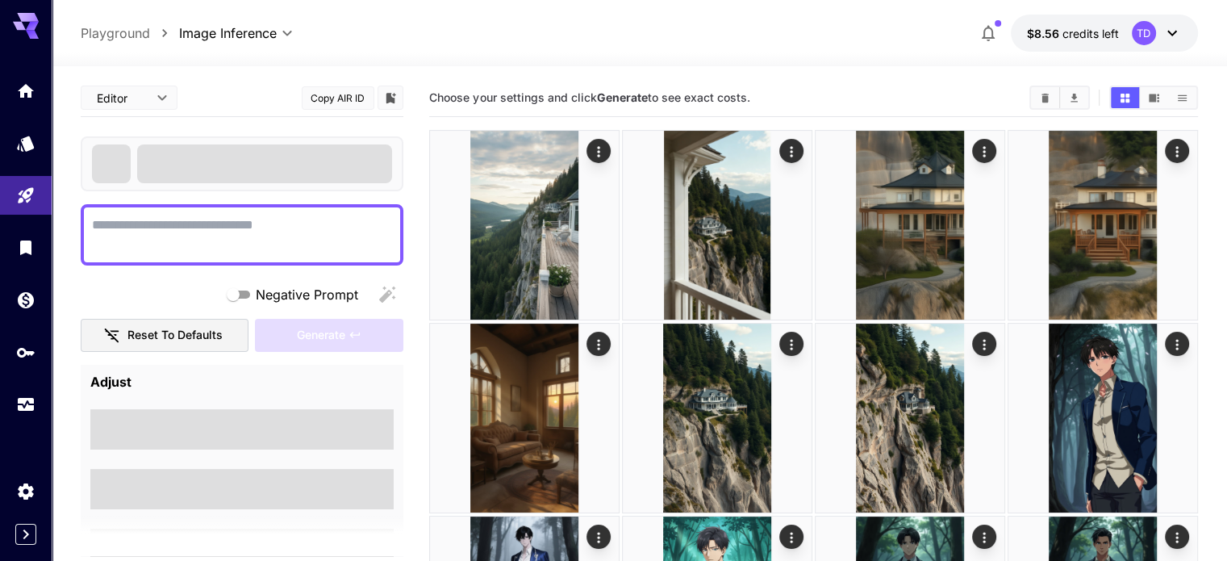
type textarea "**********"
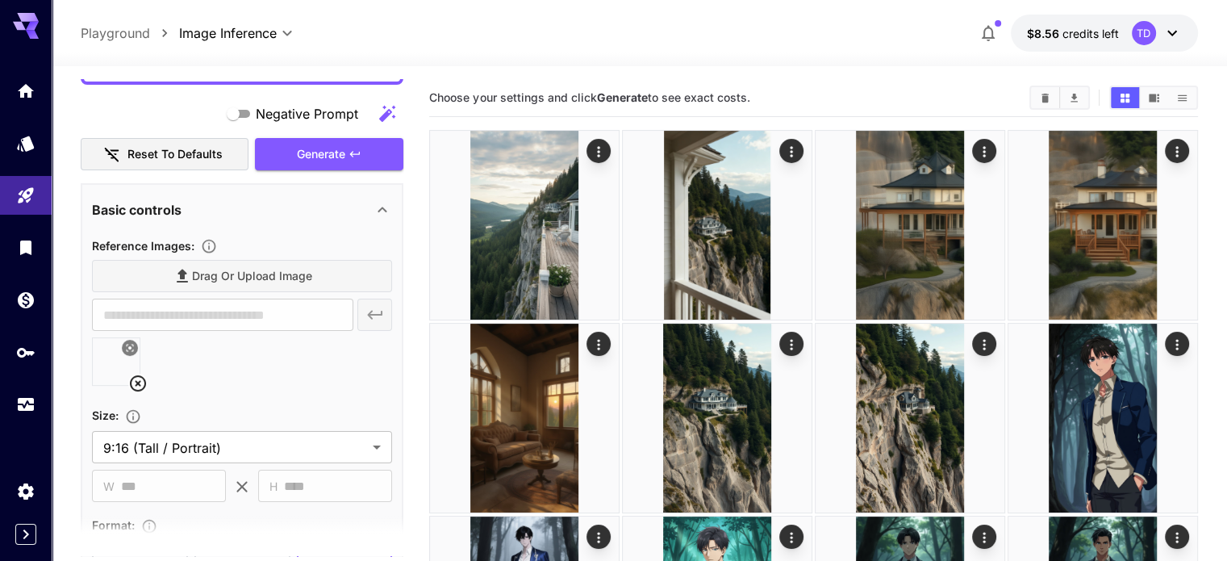
scroll to position [403, 0]
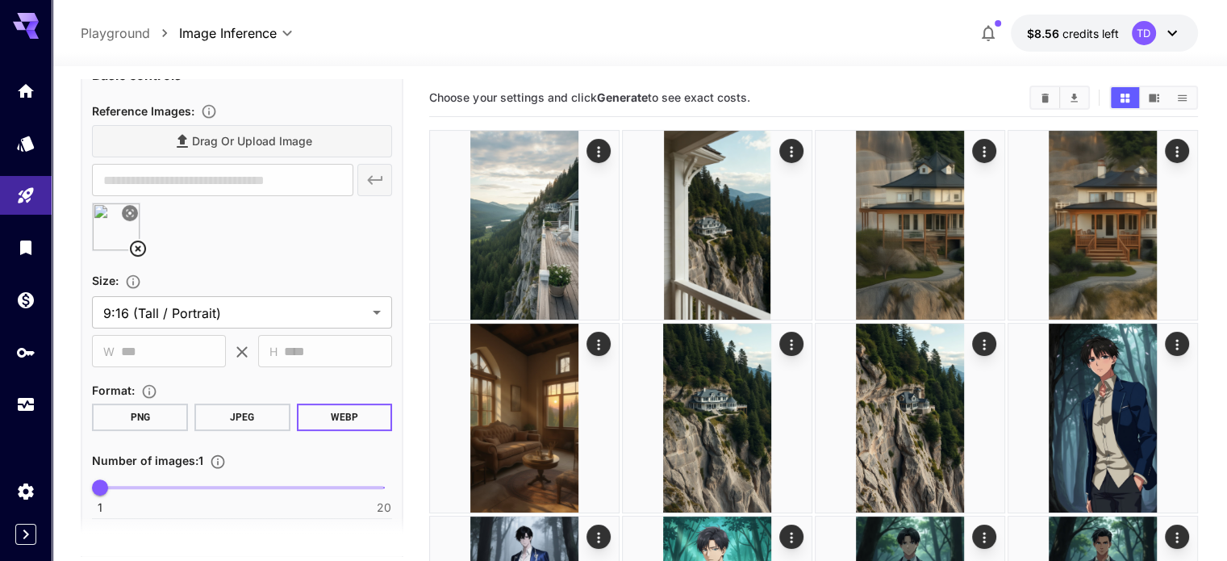
click at [142, 248] on icon at bounding box center [137, 248] width 19 height 19
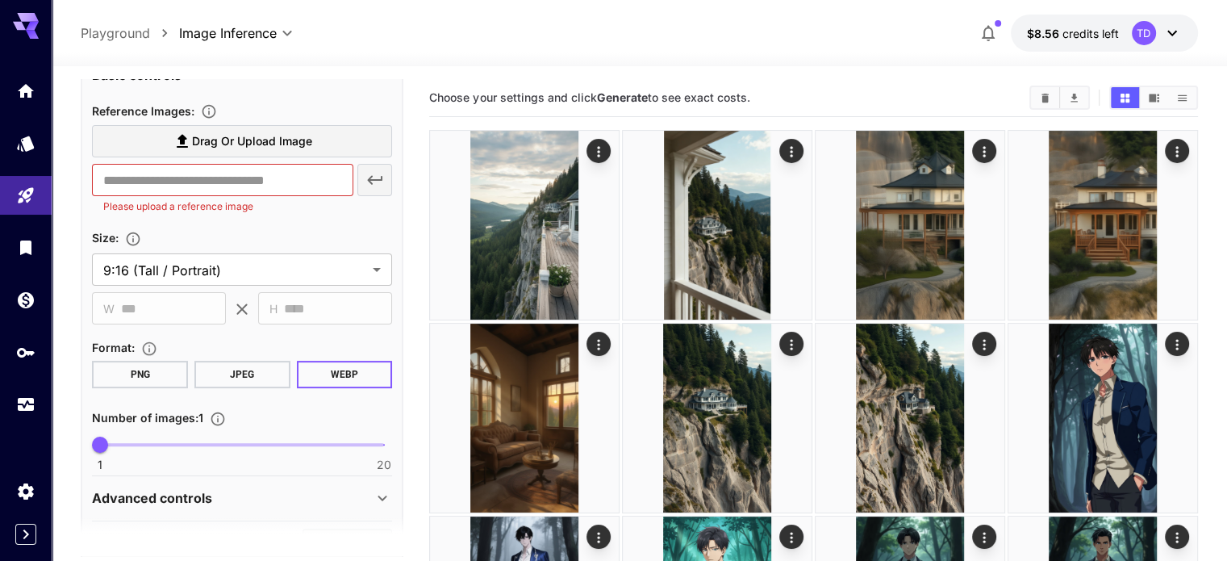
click at [223, 150] on label "Drag or upload image" at bounding box center [242, 141] width 300 height 33
click at [0, 0] on input "Drag or upload image" at bounding box center [0, 0] width 0 height 0
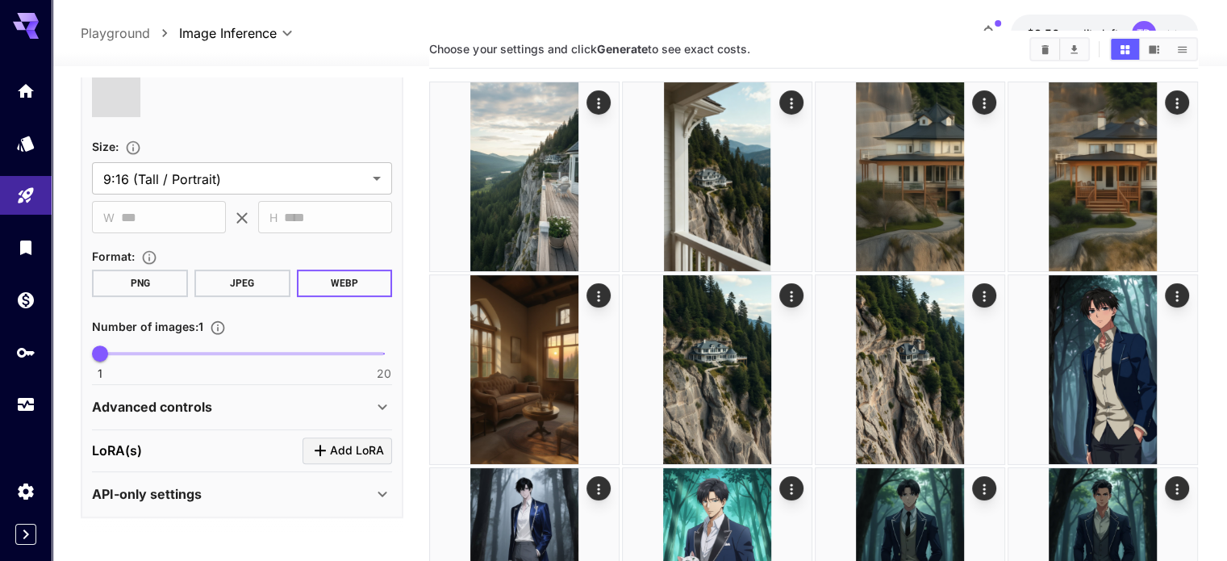
scroll to position [537, 0]
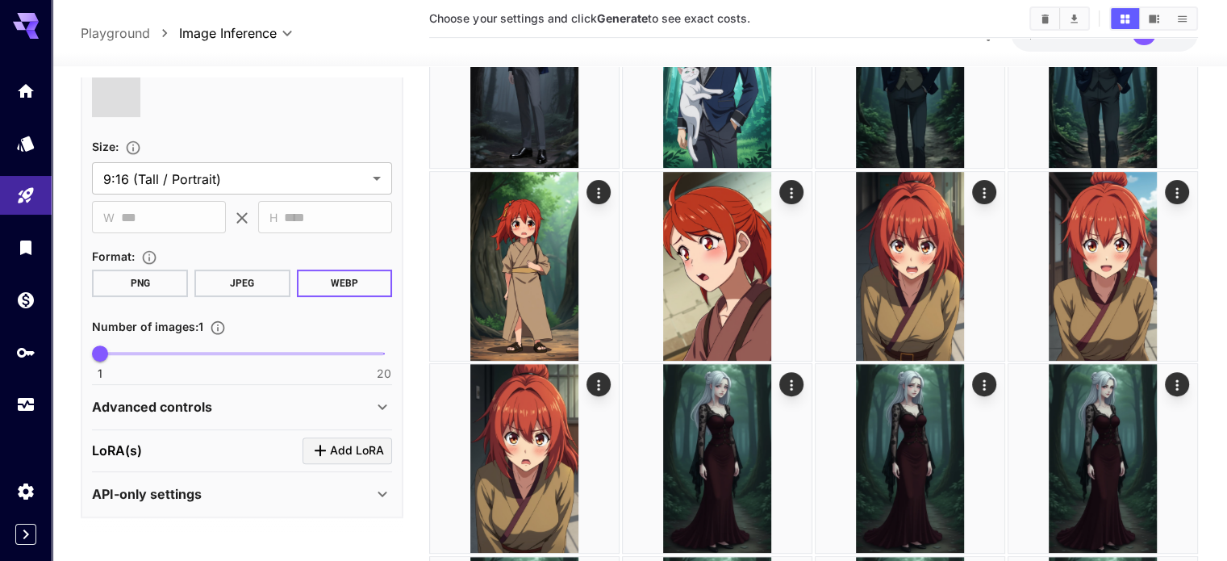
type input "**********"
click at [182, 406] on p "Advanced controls" at bounding box center [152, 406] width 120 height 19
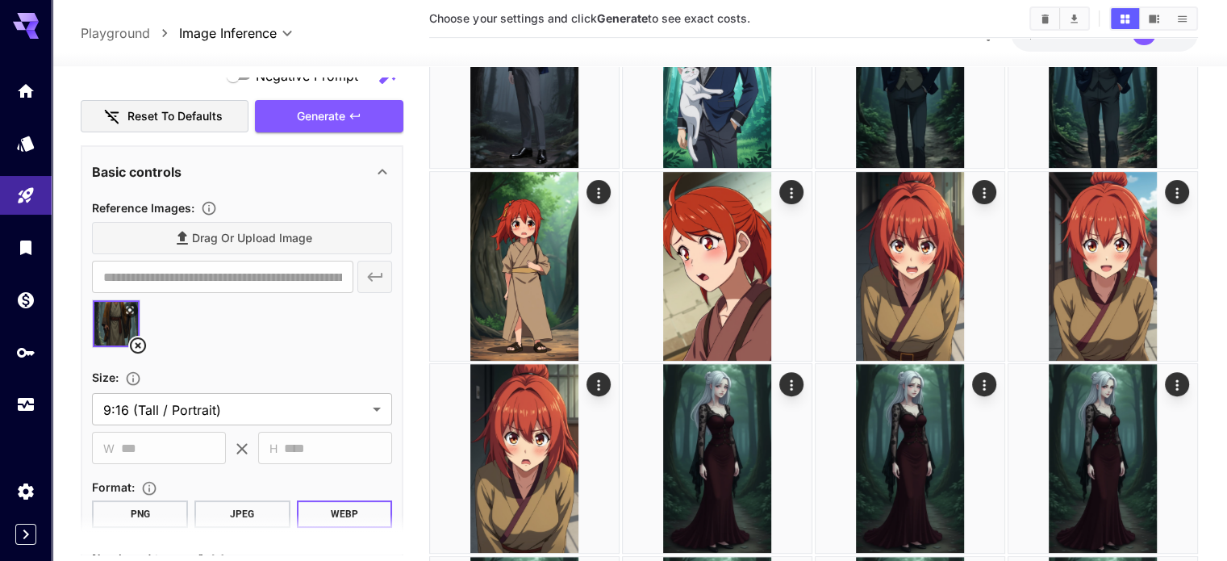
scroll to position [36, 0]
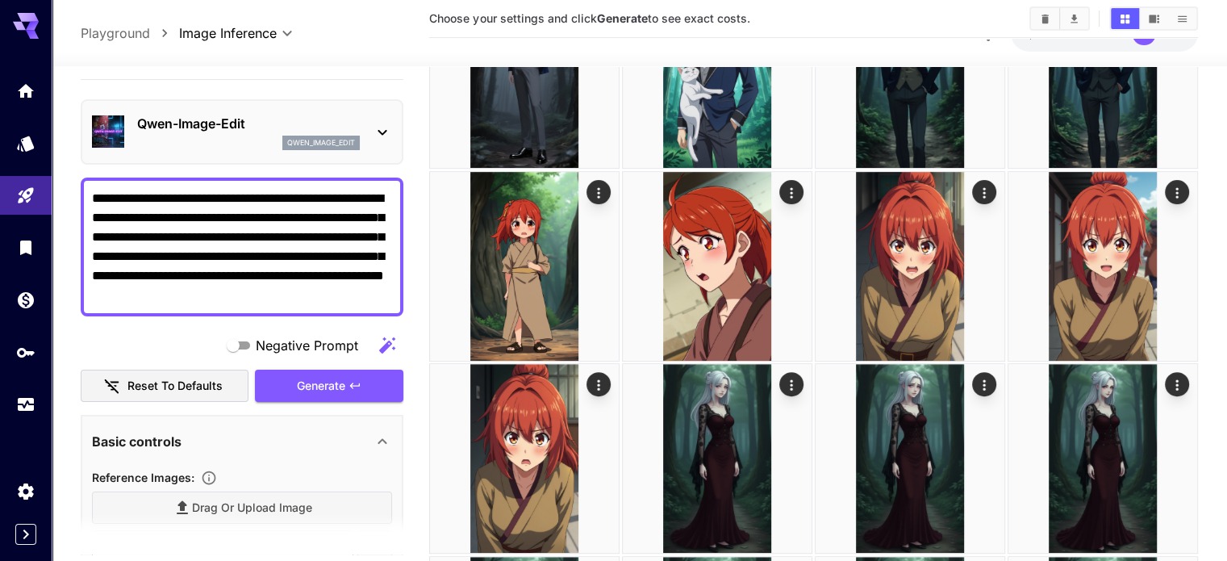
click at [363, 296] on textarea "**********" at bounding box center [242, 247] width 300 height 116
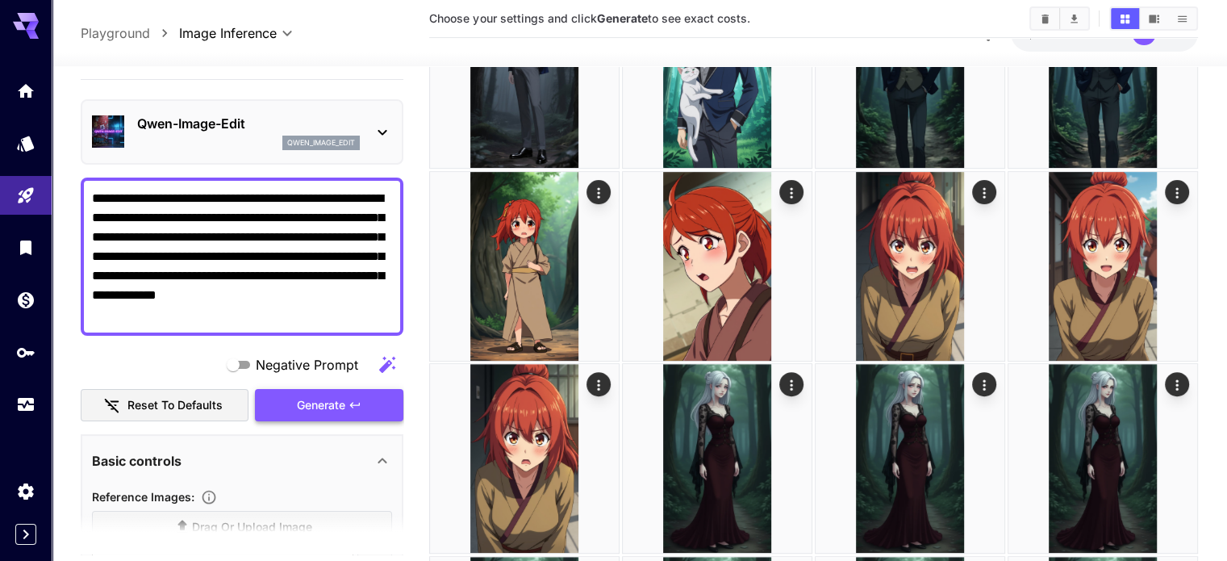
click at [361, 408] on icon "button" at bounding box center [355, 405] width 13 height 13
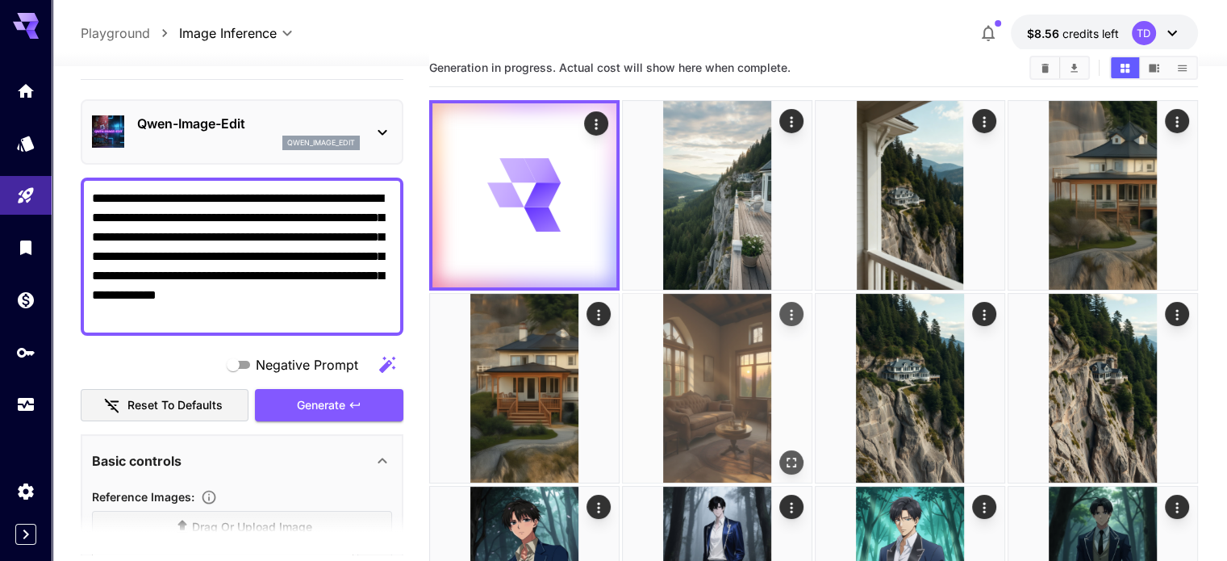
scroll to position [0, 0]
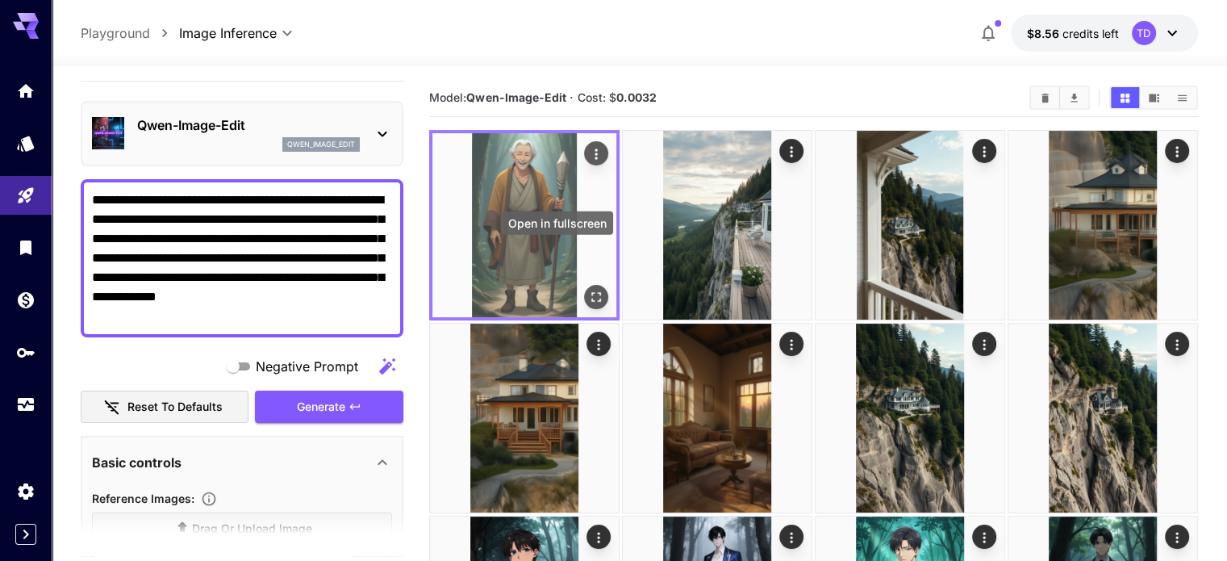
click at [588, 289] on icon "Open in fullscreen" at bounding box center [596, 297] width 16 height 16
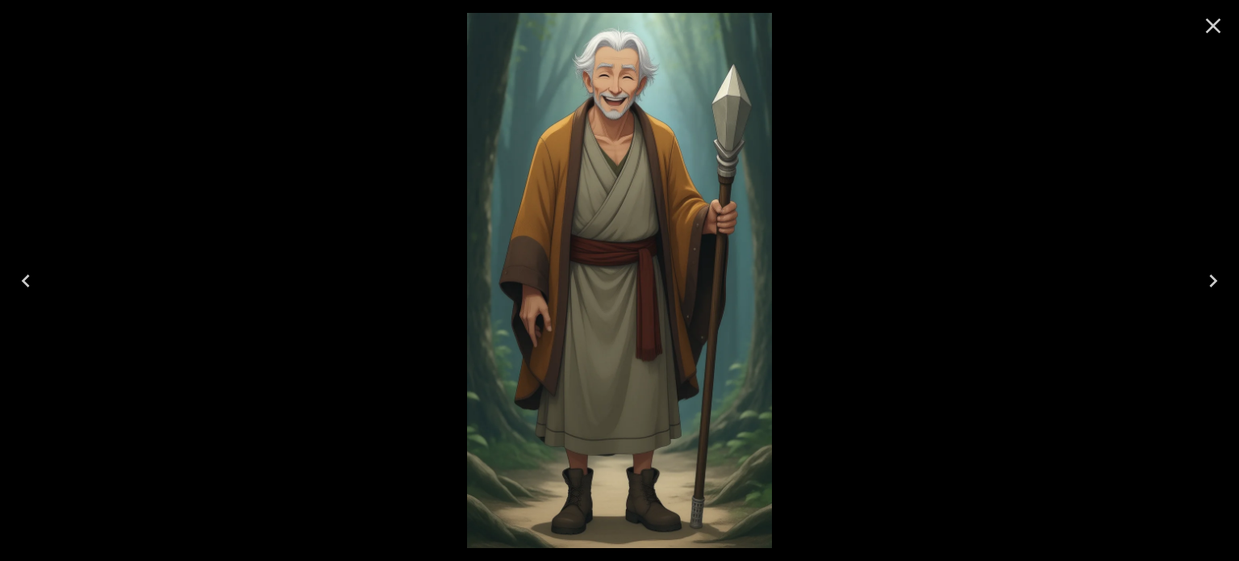
click at [1215, 281] on icon "Next" at bounding box center [1213, 280] width 8 height 13
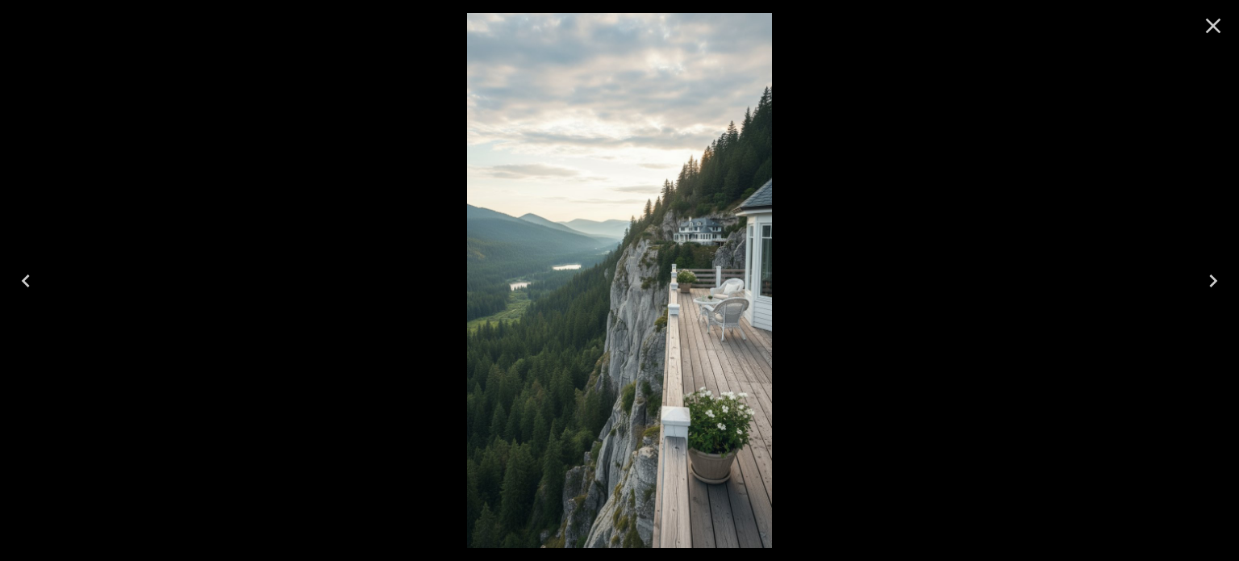
click at [29, 275] on icon "Previous" at bounding box center [26, 281] width 26 height 26
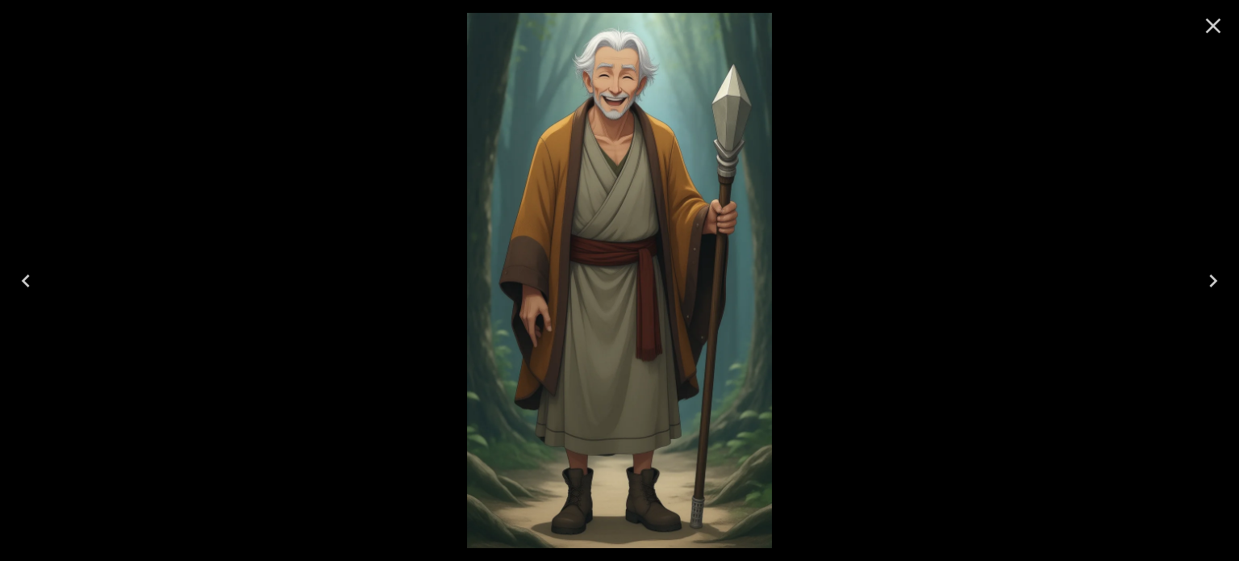
click at [29, 275] on icon "Previous" at bounding box center [26, 281] width 26 height 26
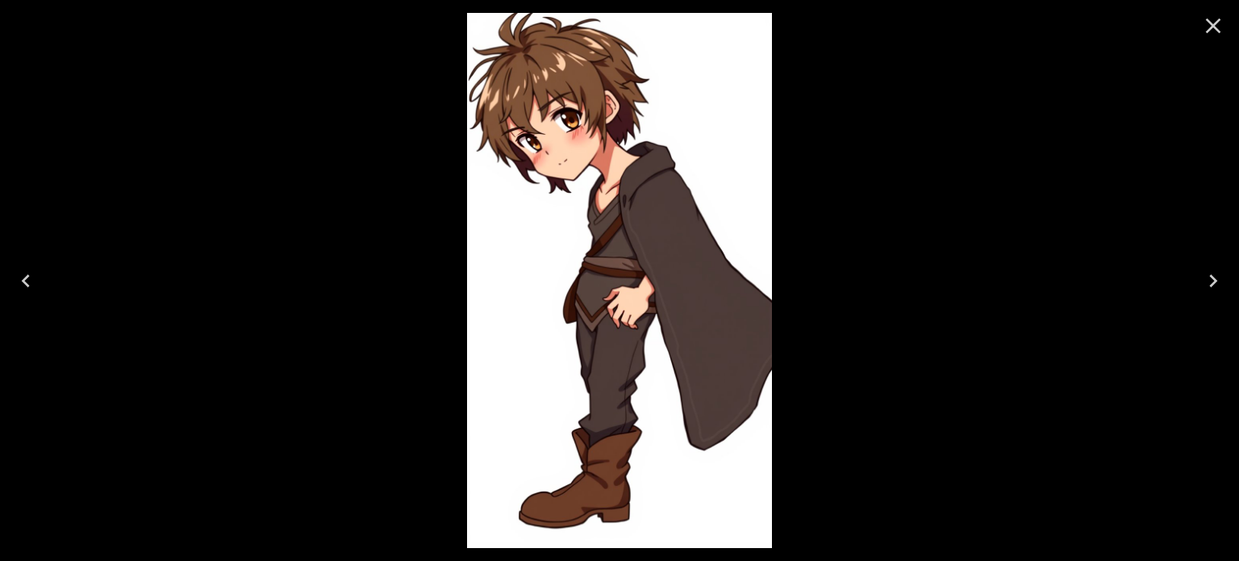
click at [1222, 284] on icon "Next" at bounding box center [1214, 281] width 26 height 26
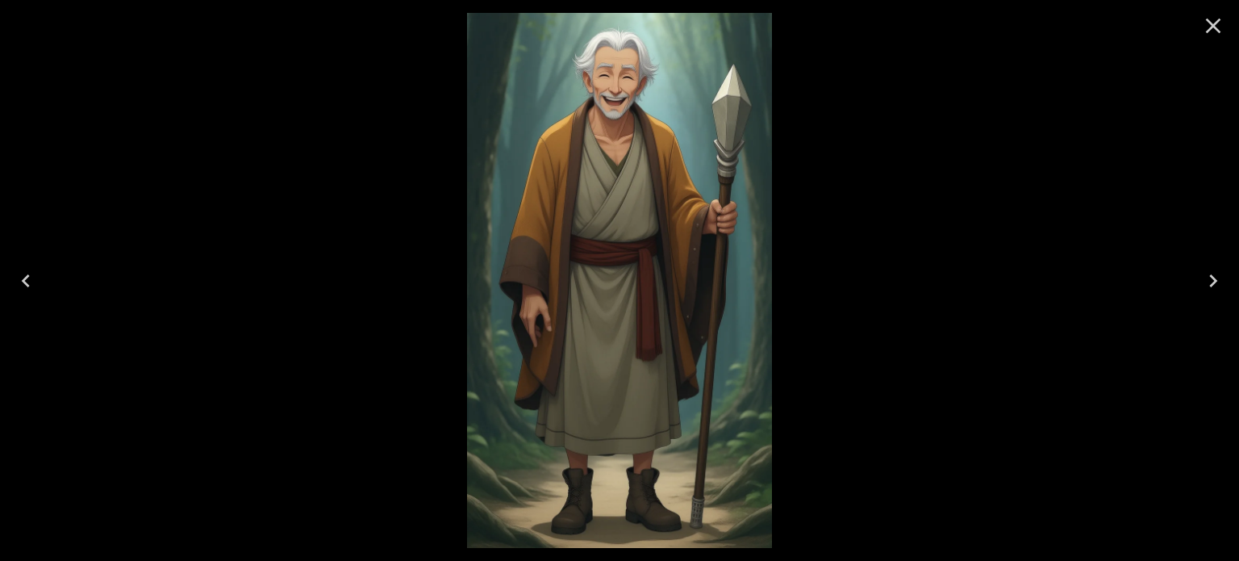
click at [1213, 28] on icon "Close" at bounding box center [1214, 26] width 26 height 26
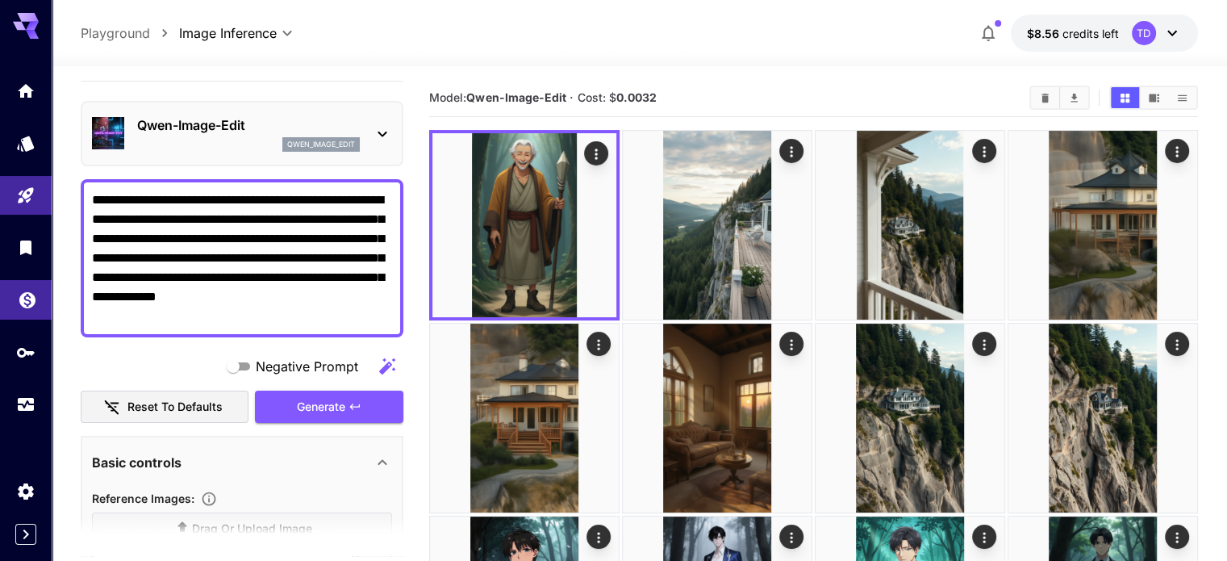
drag, startPoint x: 131, startPoint y: 313, endPoint x: 50, endPoint y: 312, distance: 80.7
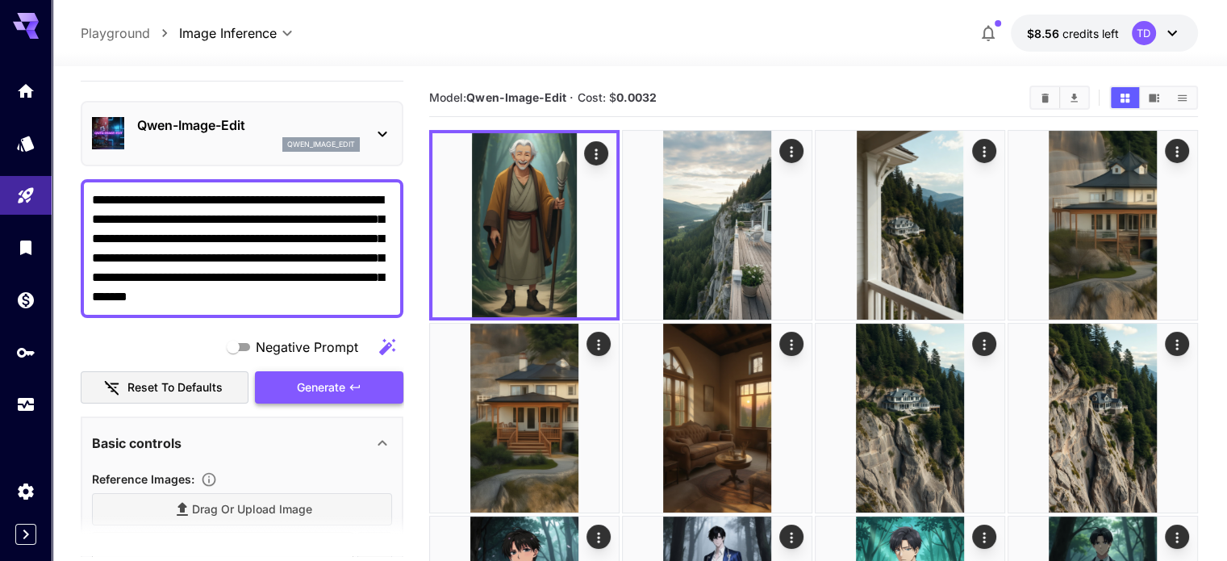
click at [374, 382] on button "Generate" at bounding box center [329, 387] width 148 height 33
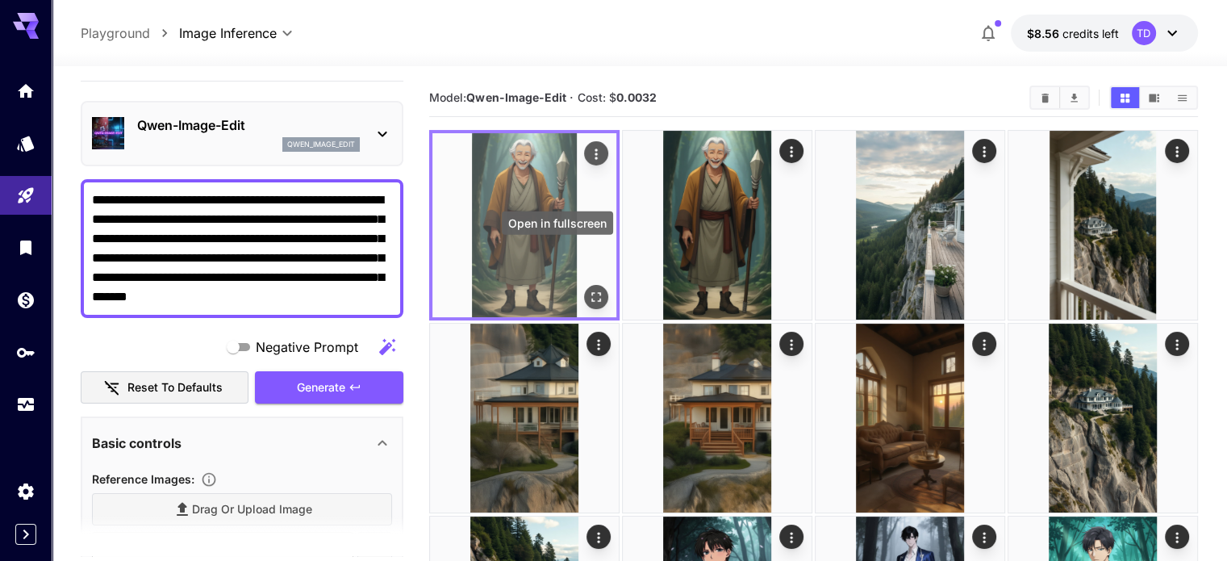
click at [588, 289] on icon "Open in fullscreen" at bounding box center [596, 297] width 16 height 16
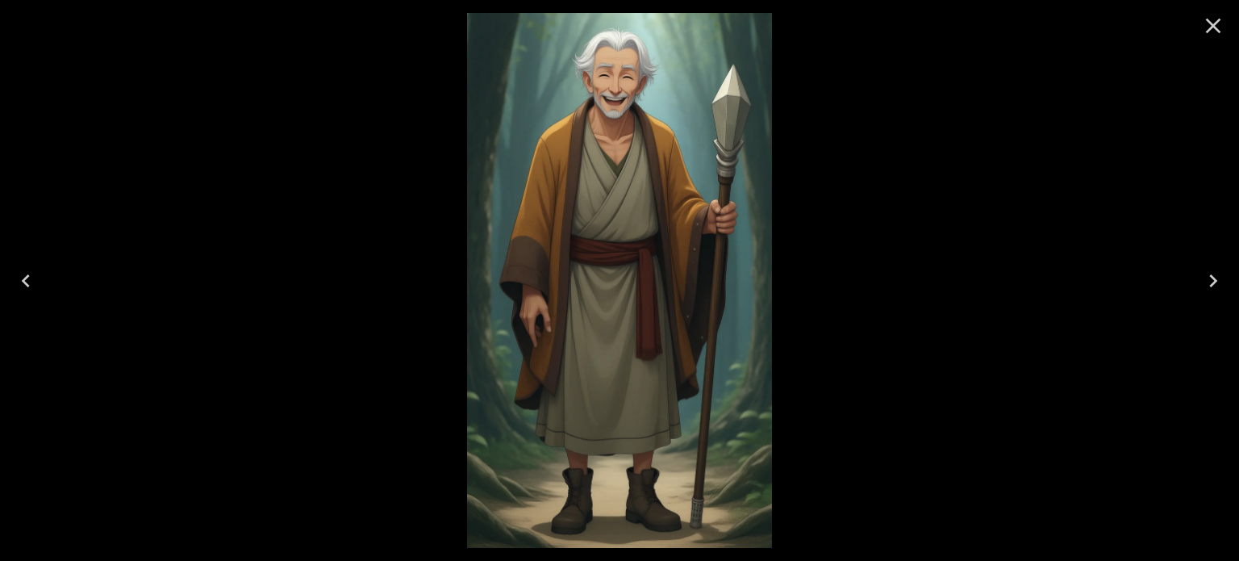
click at [1208, 274] on icon "Next" at bounding box center [1214, 281] width 26 height 26
click at [1212, 281] on icon "Next" at bounding box center [1214, 281] width 26 height 26
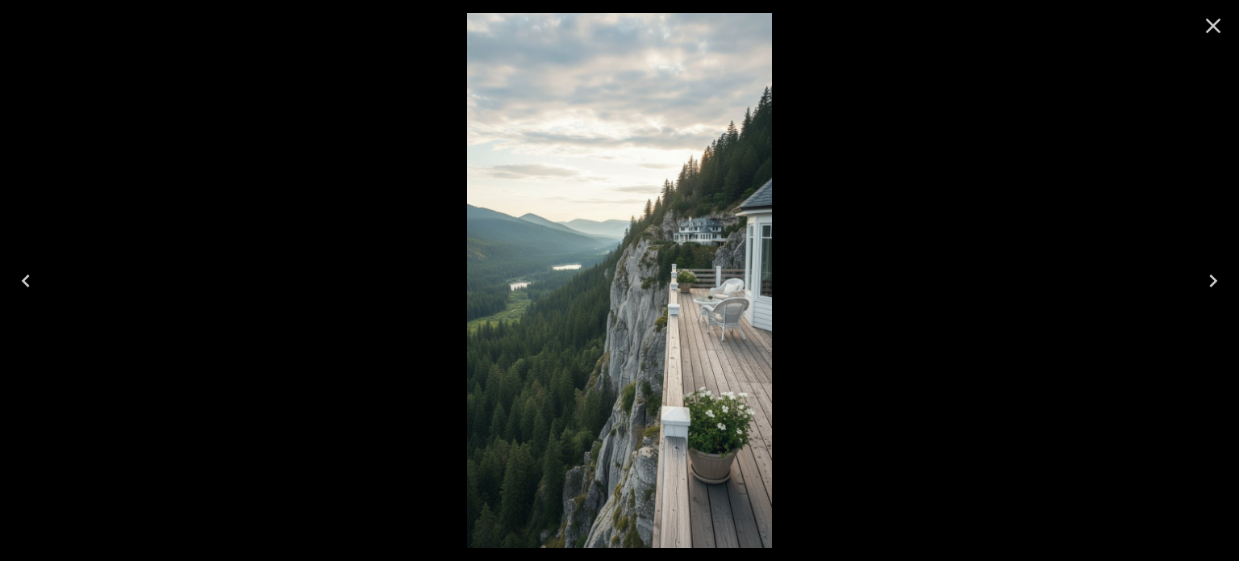
click at [37, 280] on icon "Previous" at bounding box center [26, 281] width 26 height 26
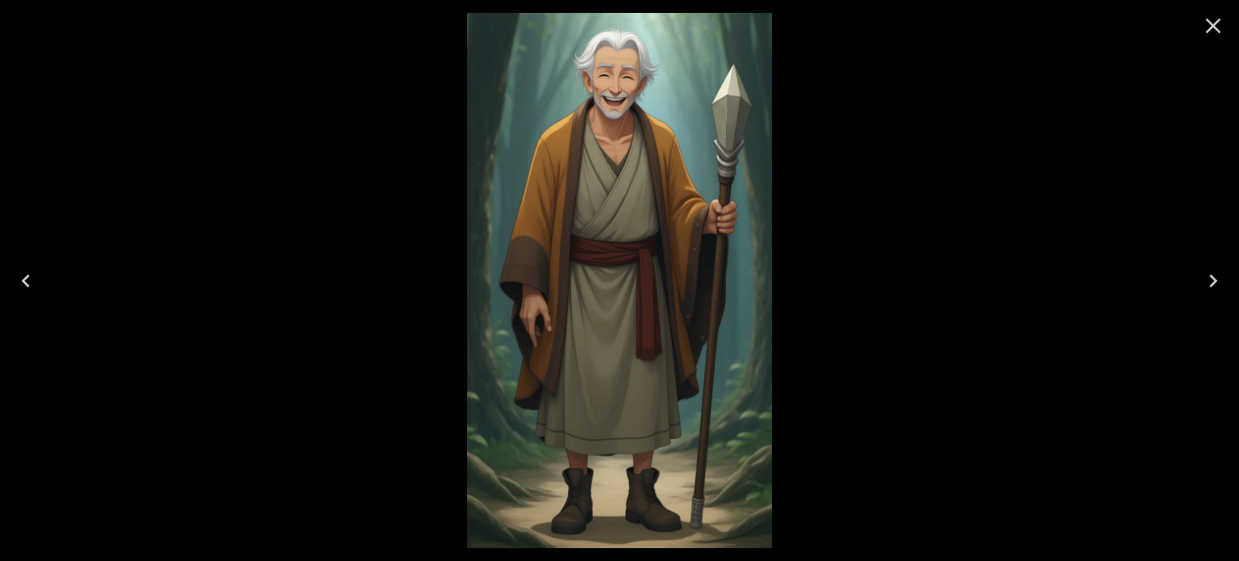
click at [37, 280] on icon "Previous" at bounding box center [26, 281] width 26 height 26
click at [1226, 286] on button "Next" at bounding box center [1214, 281] width 52 height 65
click at [23, 282] on icon "Previous" at bounding box center [26, 280] width 8 height 13
click at [1208, 272] on icon "Next" at bounding box center [1214, 281] width 26 height 26
click at [19, 283] on icon "Previous" at bounding box center [26, 281] width 26 height 26
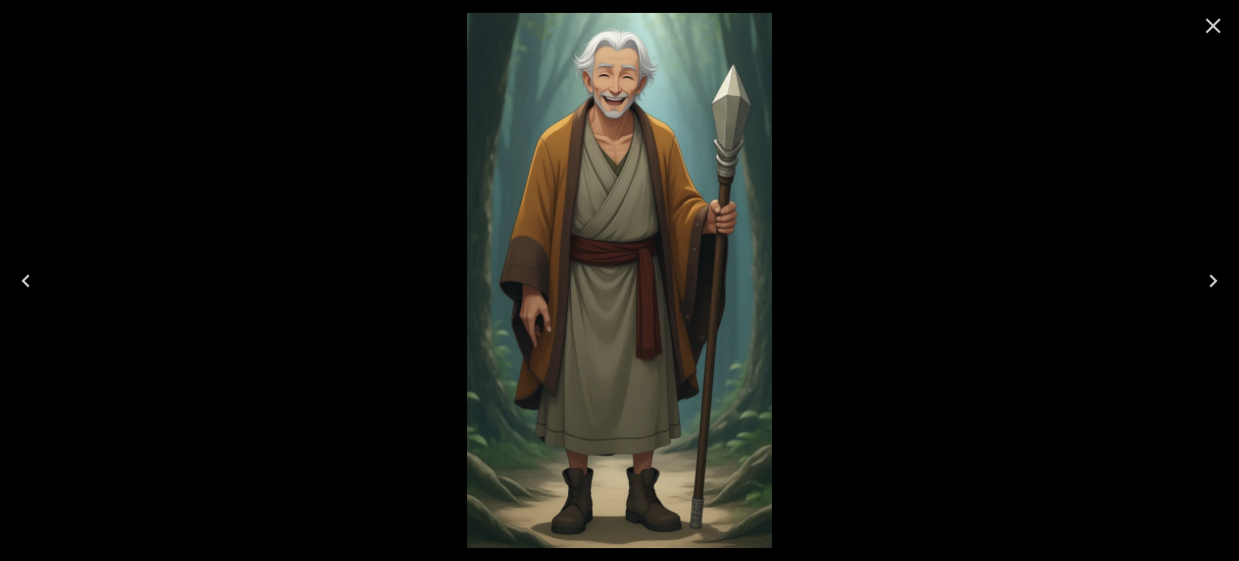
click at [1205, 25] on icon "Close" at bounding box center [1214, 26] width 26 height 26
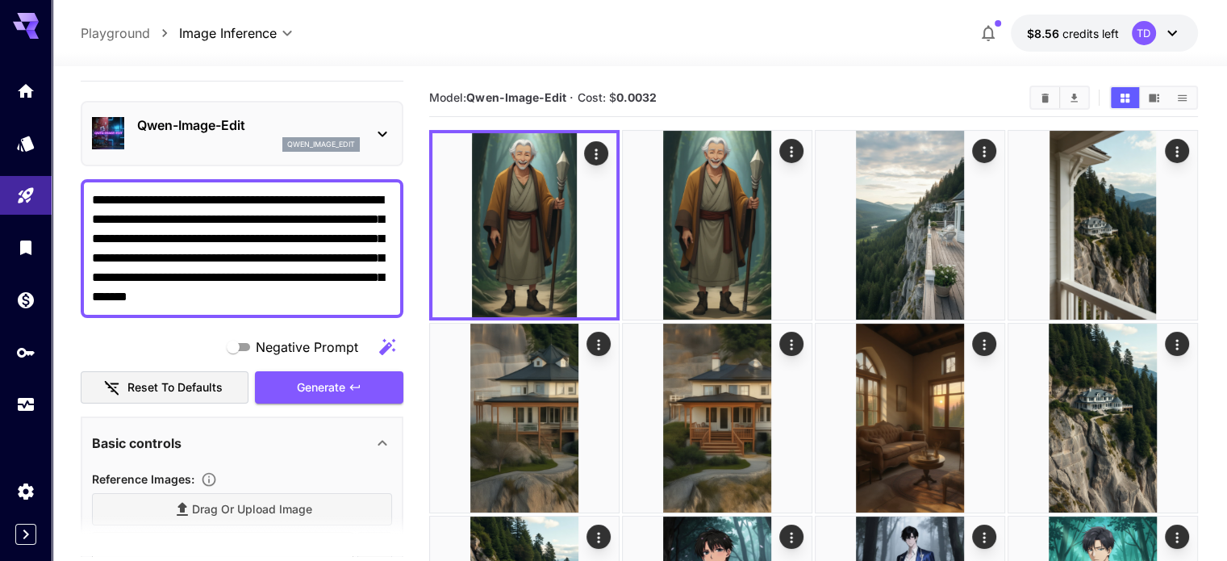
click at [94, 199] on textarea "**********" at bounding box center [242, 248] width 300 height 116
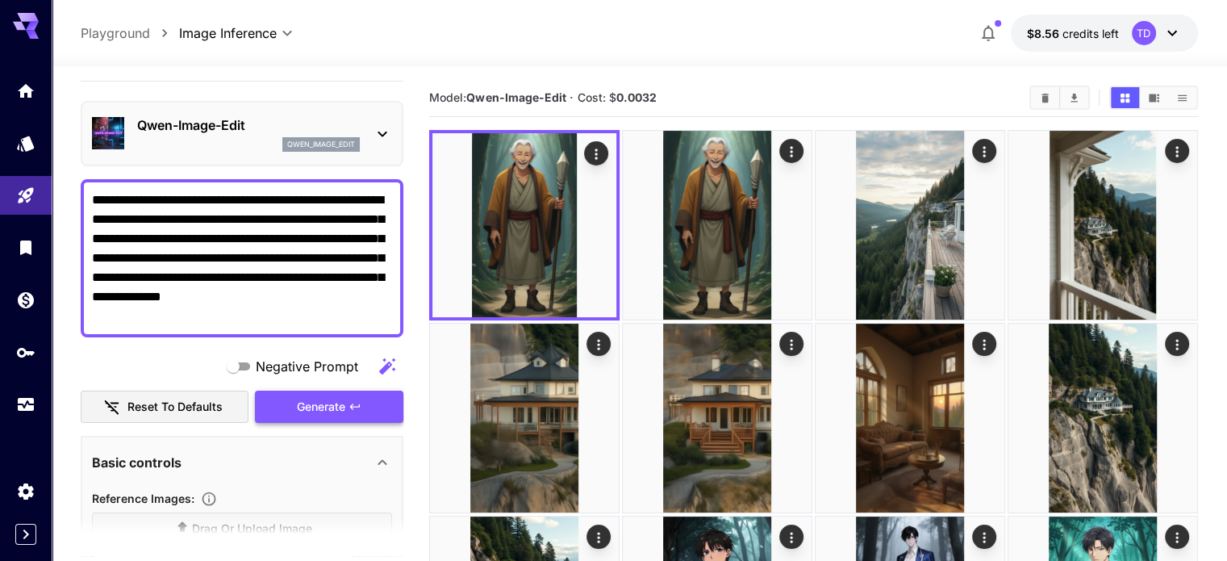
type textarea "**********"
click at [348, 410] on button "Generate" at bounding box center [329, 407] width 148 height 33
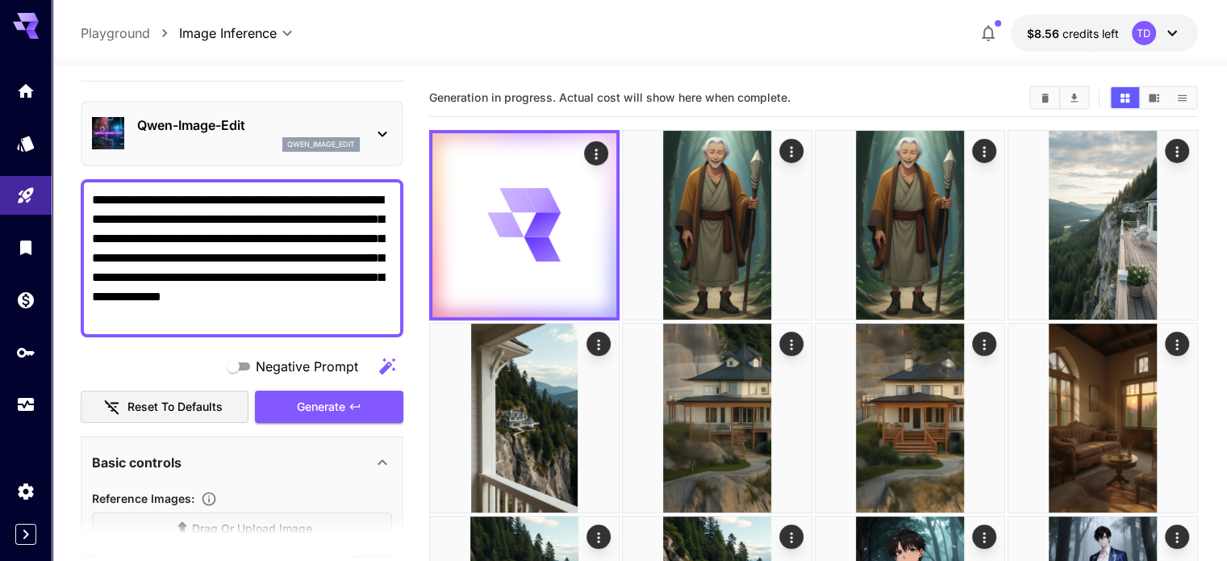
click at [595, 102] on span "Generation in progress. Actual cost will show here when complete." at bounding box center [609, 97] width 361 height 14
click at [604, 96] on span "Generation in progress. Actual cost will show here when complete." at bounding box center [609, 97] width 361 height 14
click at [587, 95] on span "Generation in progress. Actual cost will show here when complete." at bounding box center [609, 97] width 361 height 14
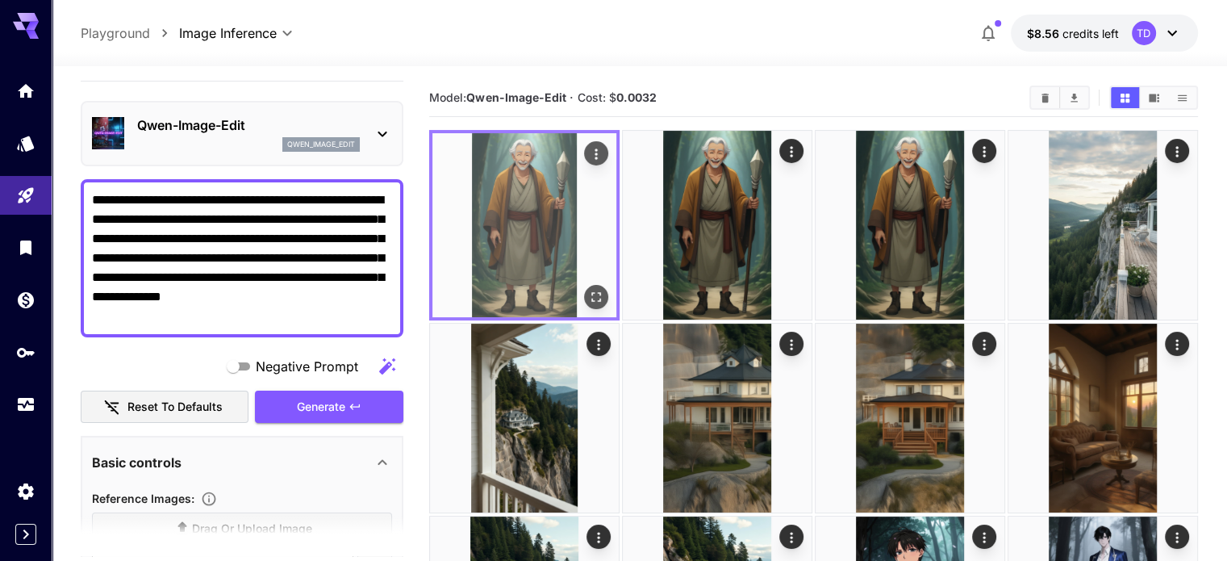
click at [588, 289] on icon "Open in fullscreen" at bounding box center [596, 297] width 16 height 16
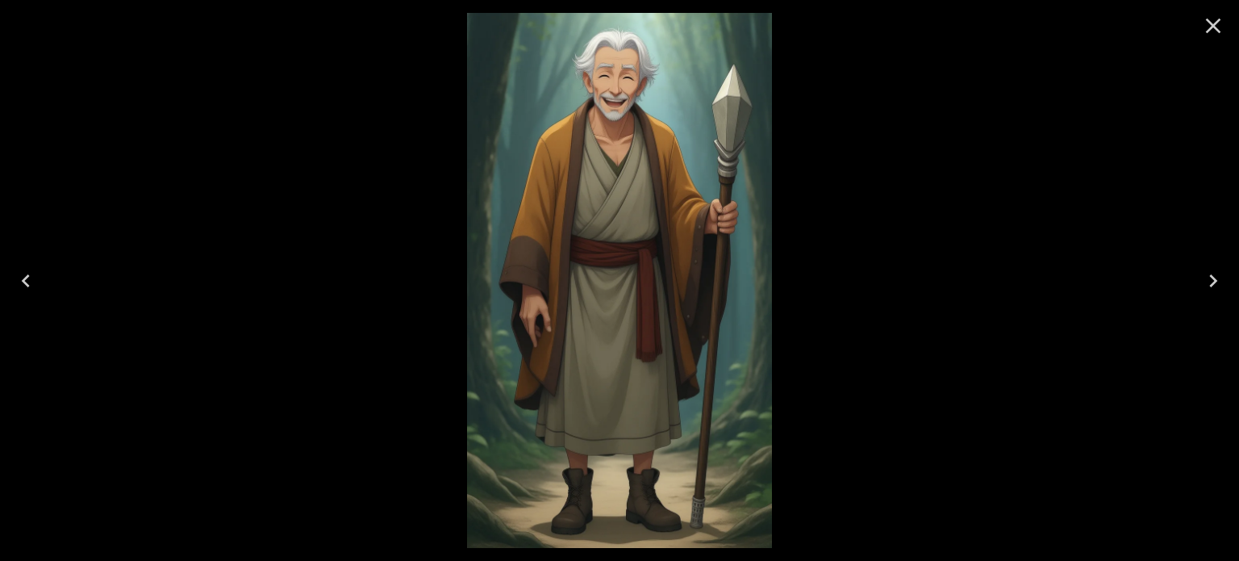
click at [1225, 286] on icon "Next" at bounding box center [1214, 281] width 26 height 26
click at [31, 278] on icon "Previous" at bounding box center [26, 281] width 26 height 26
click at [1204, 281] on icon "Next" at bounding box center [1214, 281] width 26 height 26
click at [42, 279] on button "Previous" at bounding box center [26, 281] width 52 height 65
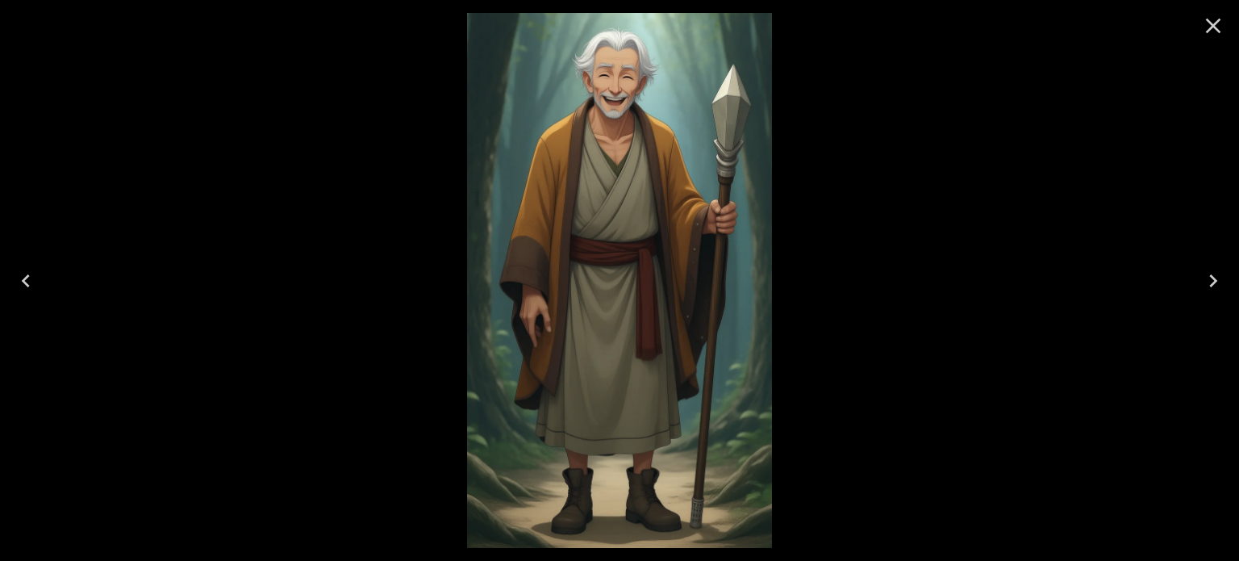
click at [42, 279] on button "Previous" at bounding box center [26, 281] width 52 height 65
click at [1205, 288] on icon "Next" at bounding box center [1214, 281] width 26 height 26
click at [24, 283] on icon "Previous" at bounding box center [26, 281] width 26 height 26
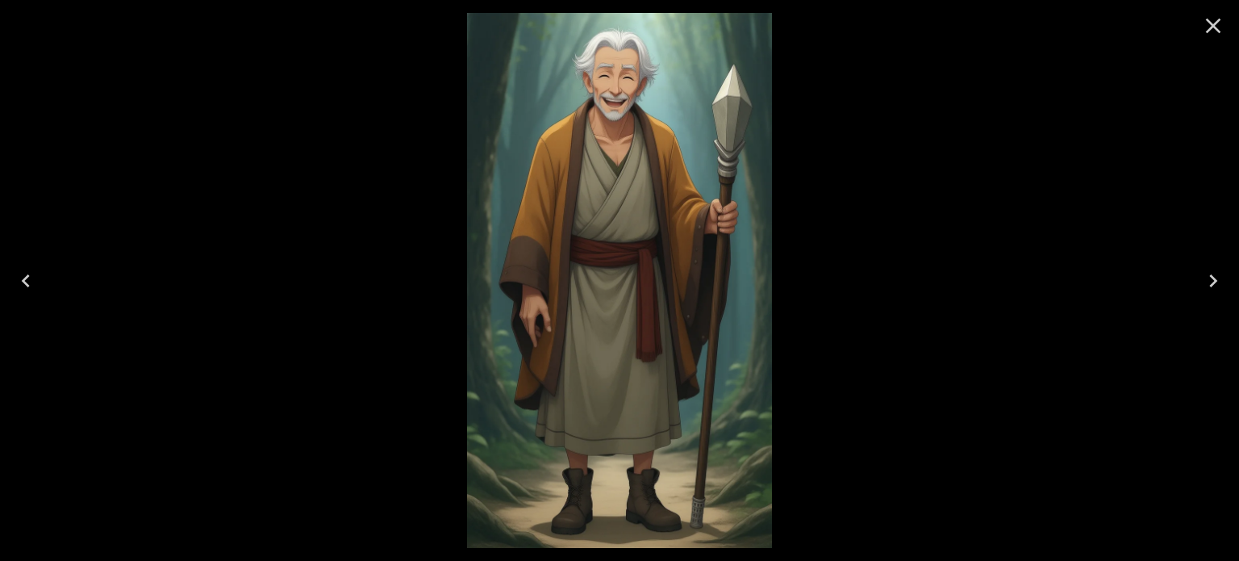
click at [1217, 287] on icon "Next" at bounding box center [1214, 281] width 26 height 26
click at [30, 285] on icon "Previous" at bounding box center [26, 281] width 26 height 26
click at [1207, 282] on icon "Next" at bounding box center [1214, 281] width 26 height 26
click at [20, 269] on icon "Previous" at bounding box center [26, 281] width 26 height 26
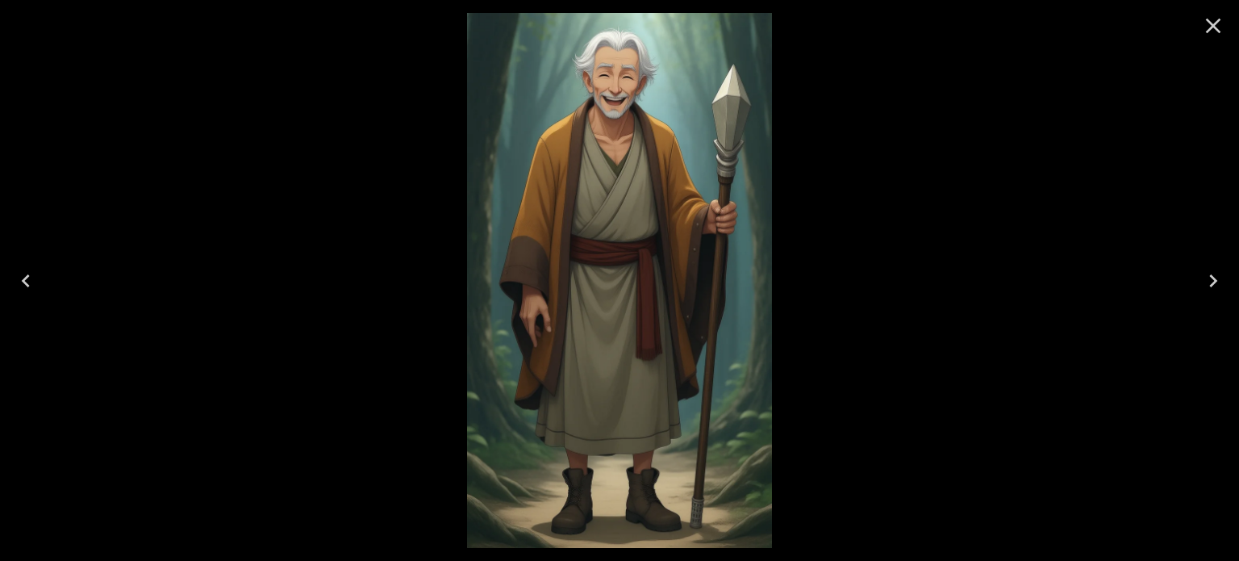
click at [20, 269] on icon "Previous" at bounding box center [26, 281] width 26 height 26
click at [1217, 31] on icon "Close" at bounding box center [1213, 26] width 15 height 15
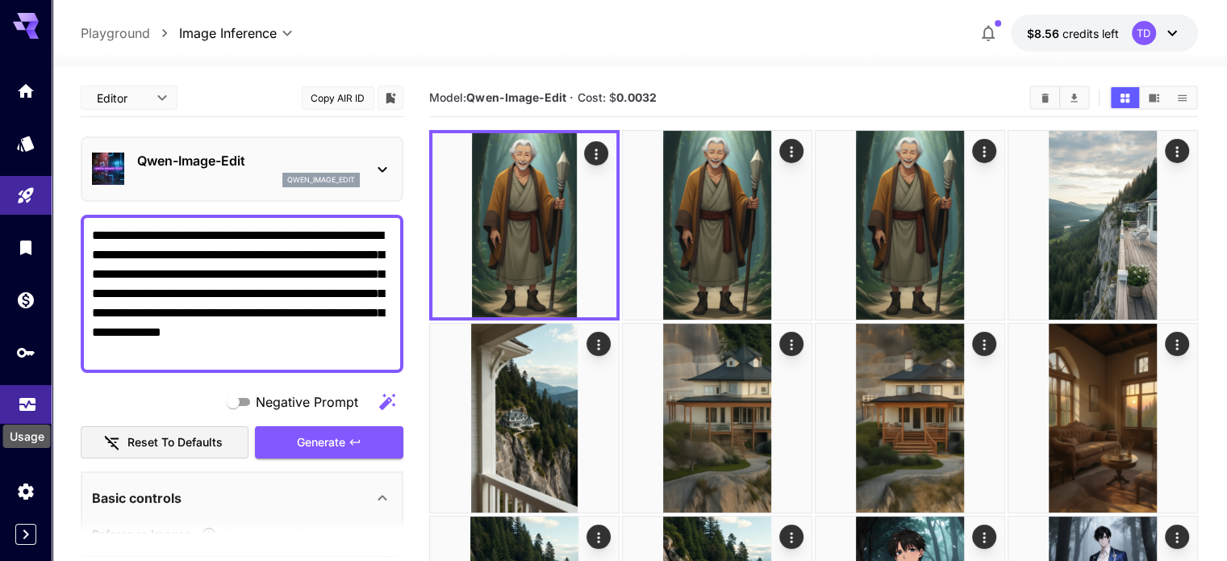
click at [29, 405] on icon "Usage" at bounding box center [27, 402] width 16 height 8
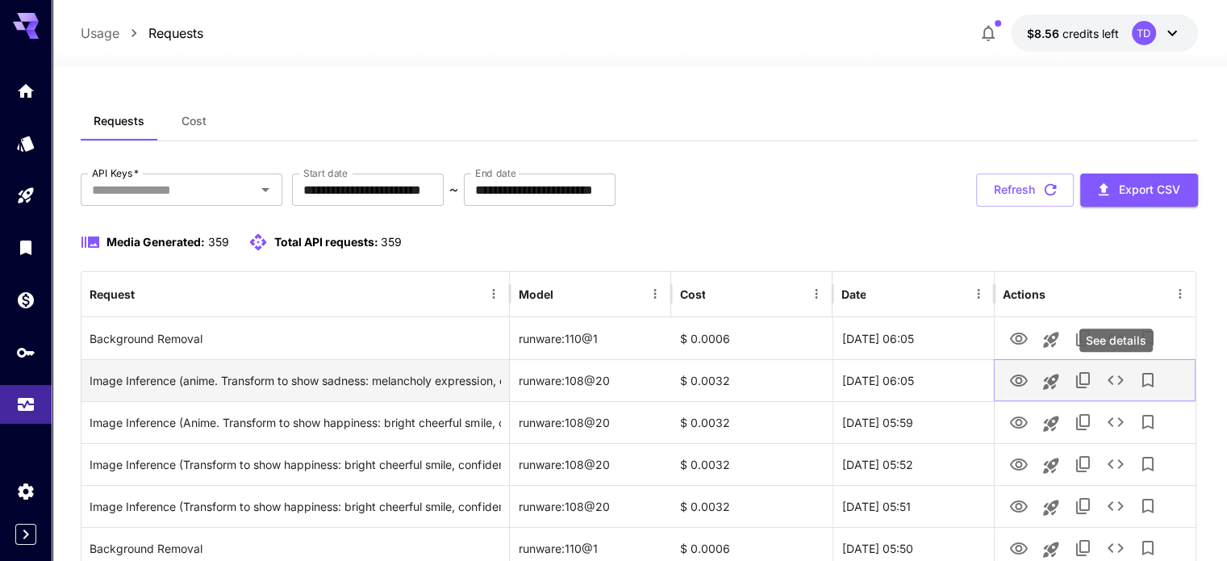
click at [1123, 381] on icon "See details" at bounding box center [1115, 379] width 19 height 19
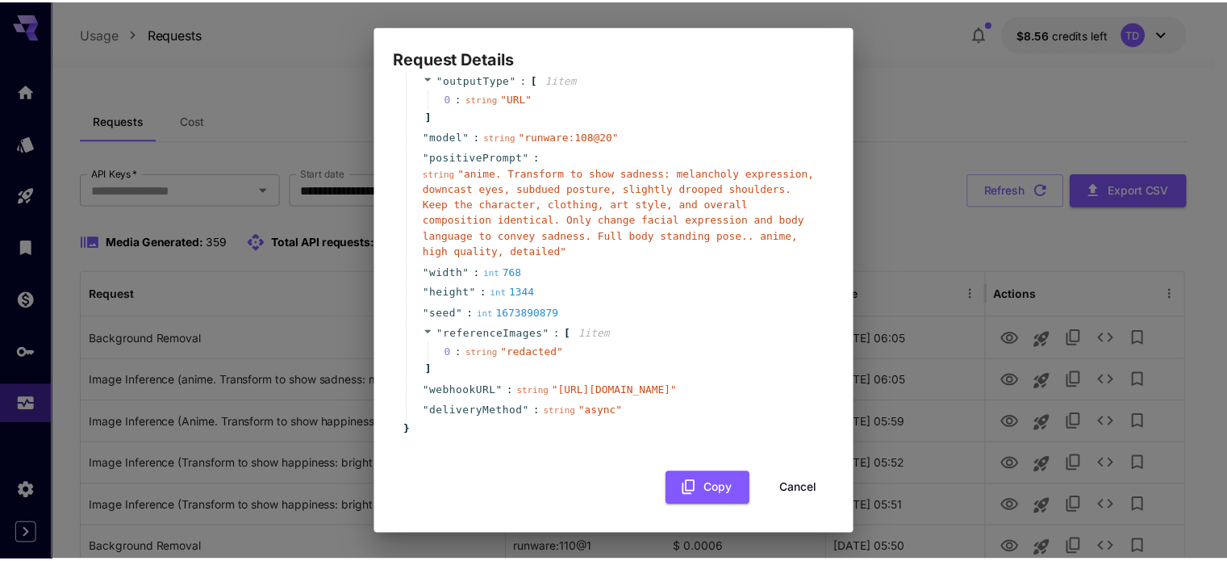
scroll to position [208, 0]
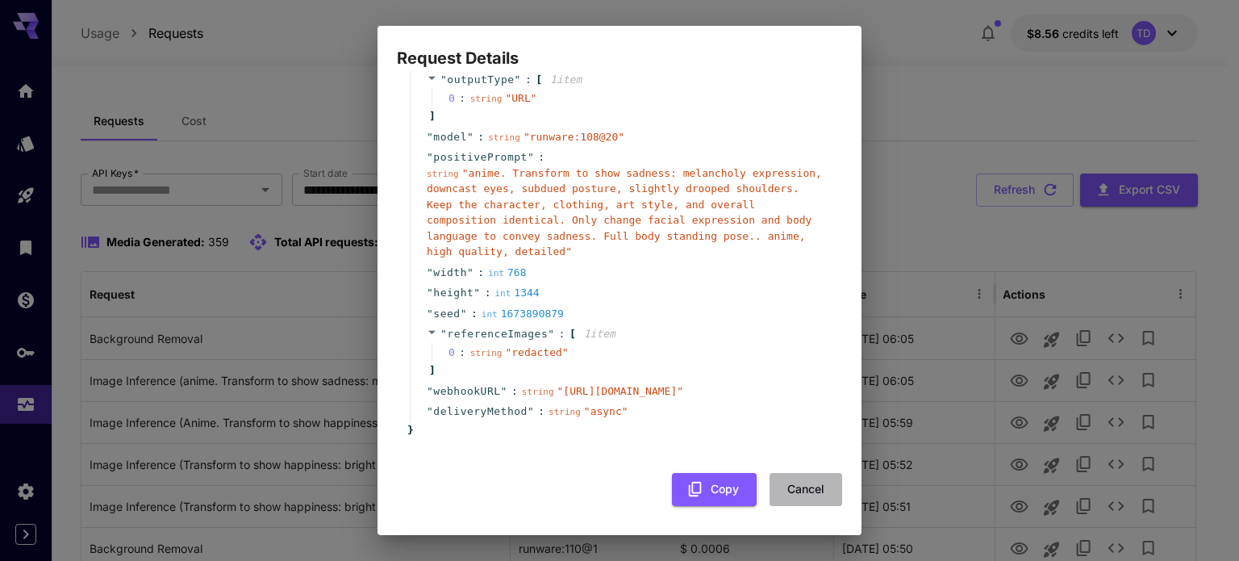
click at [797, 474] on button "Cancel" at bounding box center [806, 489] width 73 height 33
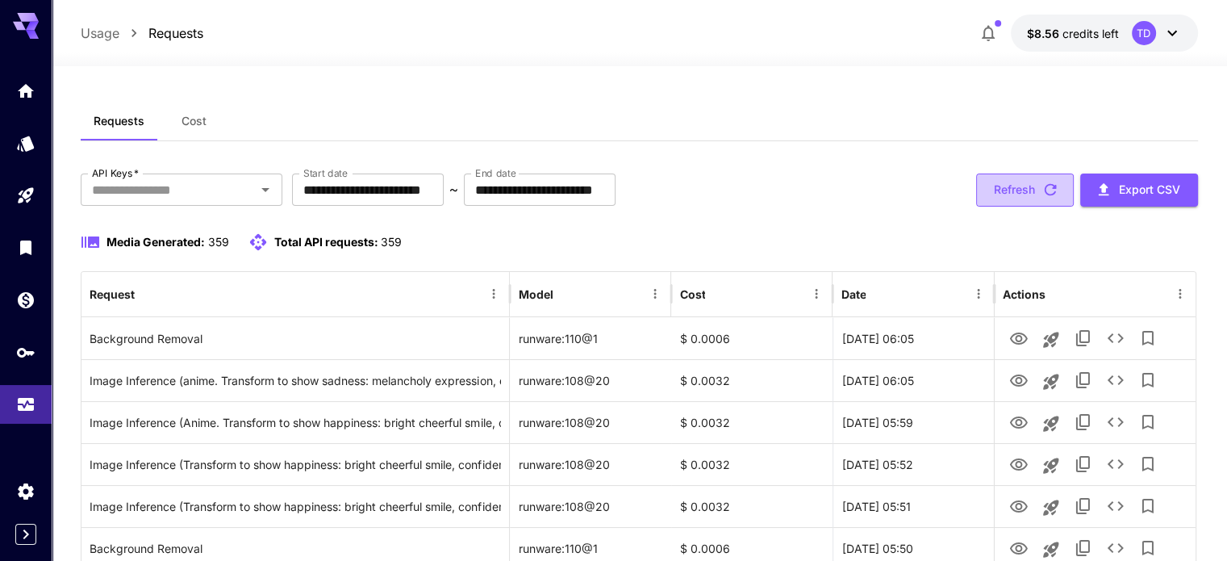
click at [1052, 194] on icon "button" at bounding box center [1050, 190] width 12 height 12
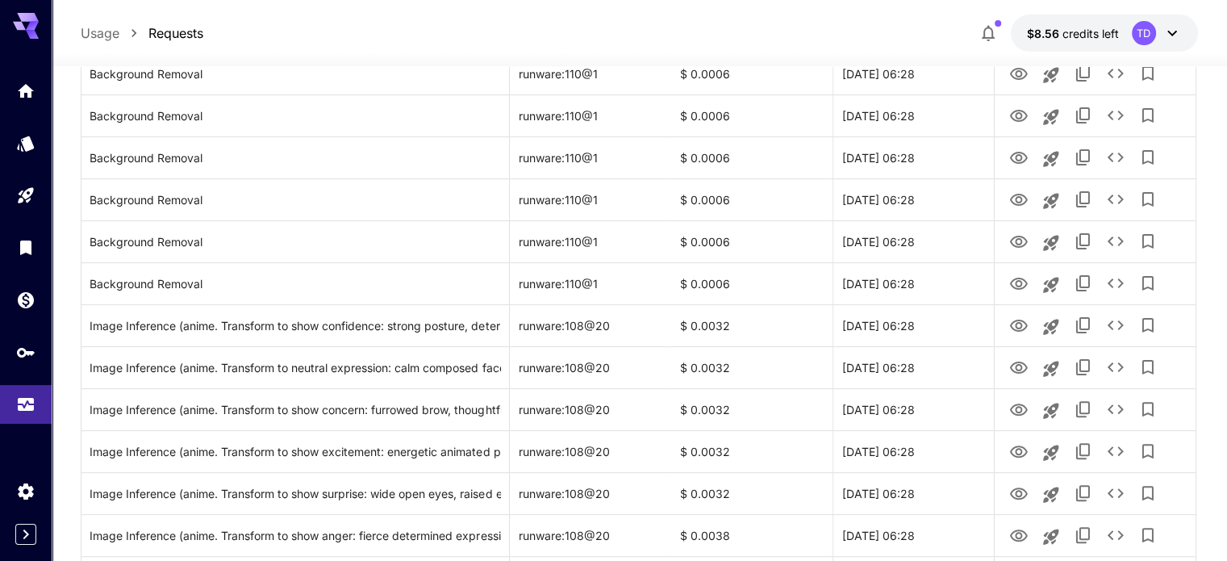
scroll to position [403, 0]
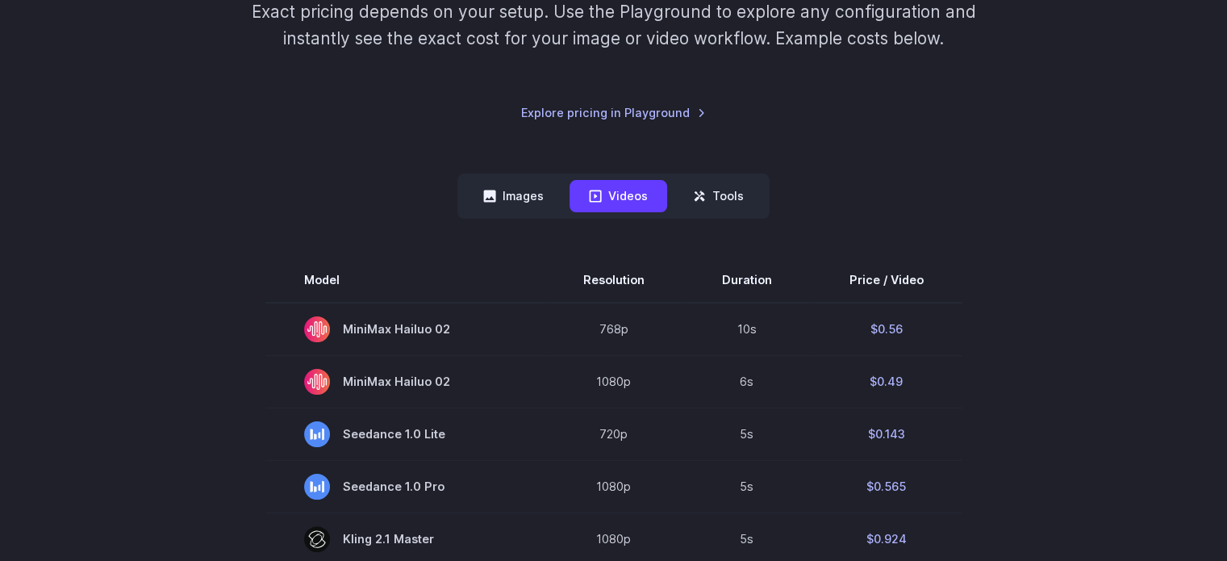
scroll to position [269, 0]
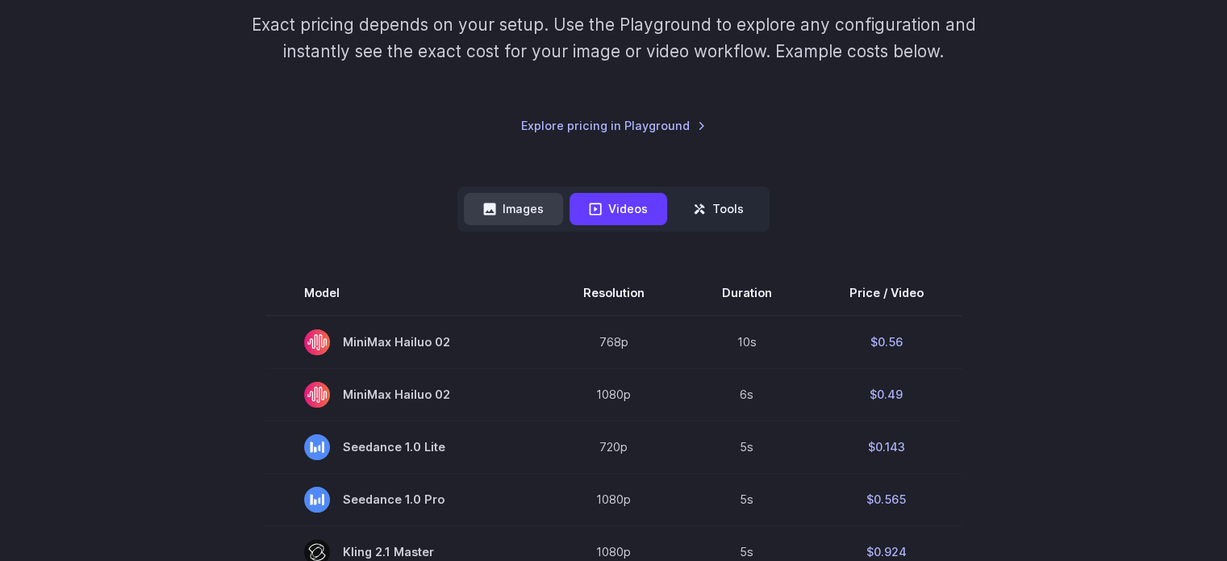
click at [507, 217] on button "Images" at bounding box center [513, 208] width 99 height 31
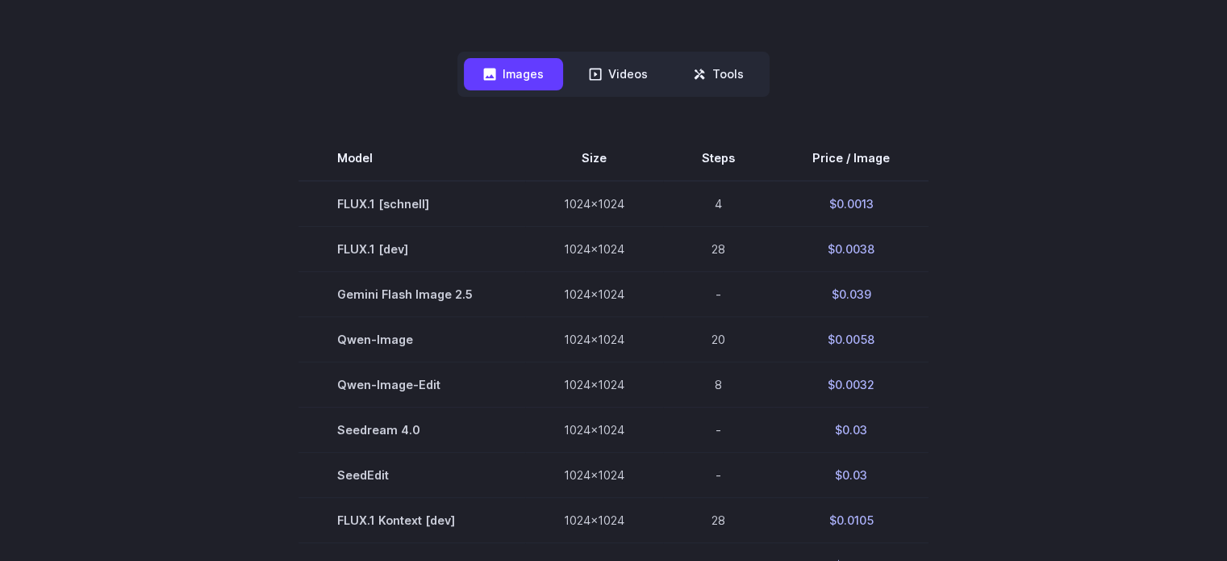
scroll to position [0, 0]
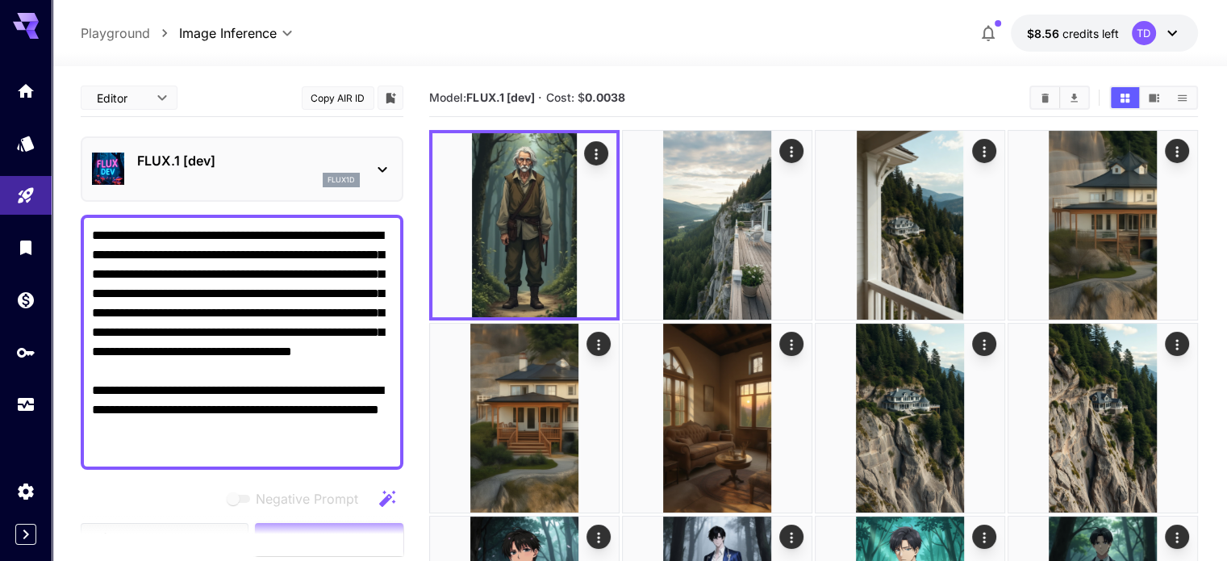
scroll to position [134, 0]
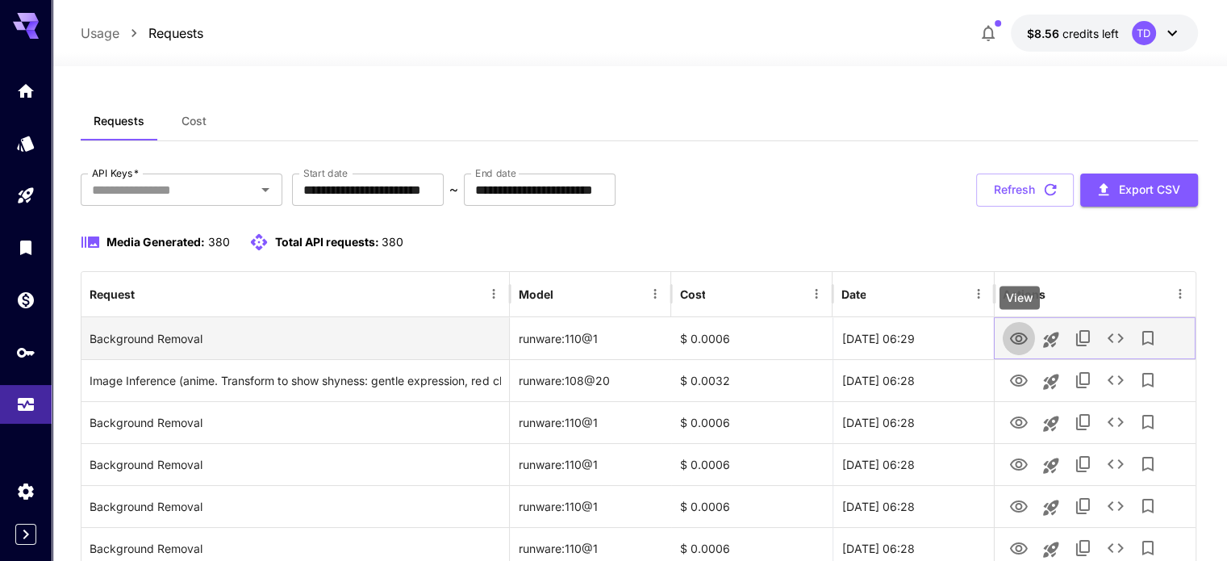
click at [1015, 339] on icon "View" at bounding box center [1018, 338] width 19 height 19
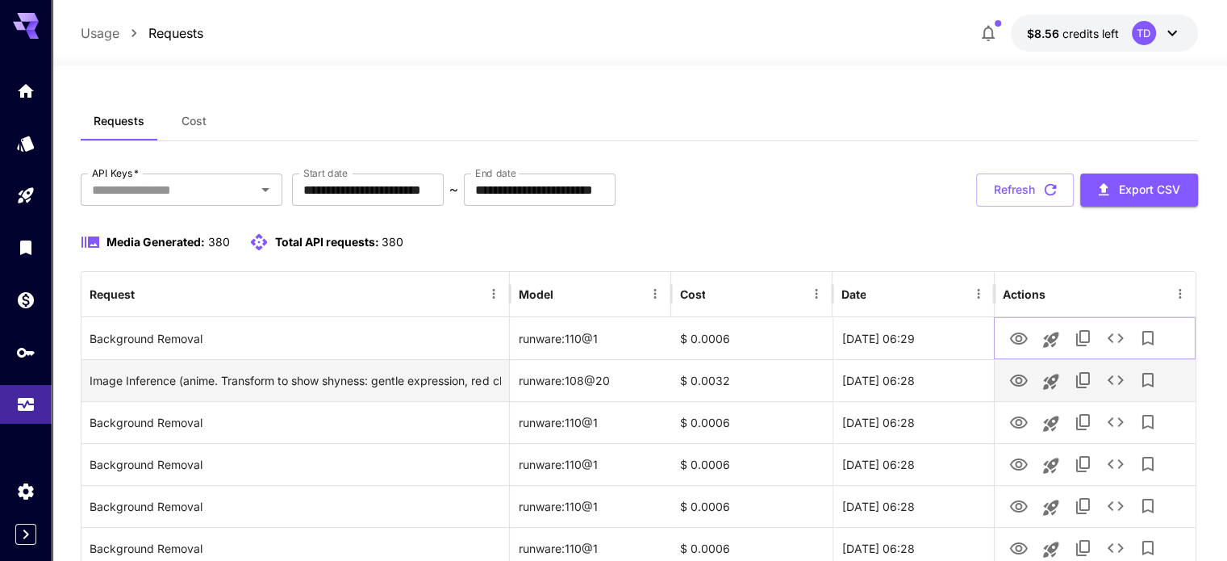
scroll to position [134, 0]
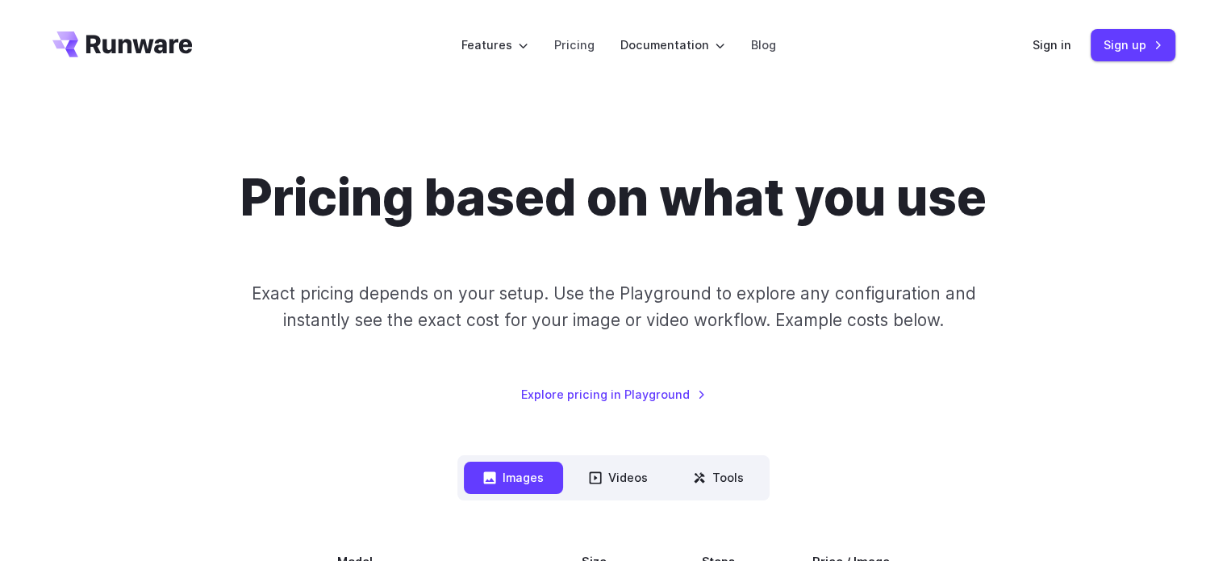
click at [643, 304] on p "Exact pricing depends on your setup. Use the Playground to explore any configur…" at bounding box center [613, 307] width 786 height 54
